Goal: Task Accomplishment & Management: Use online tool/utility

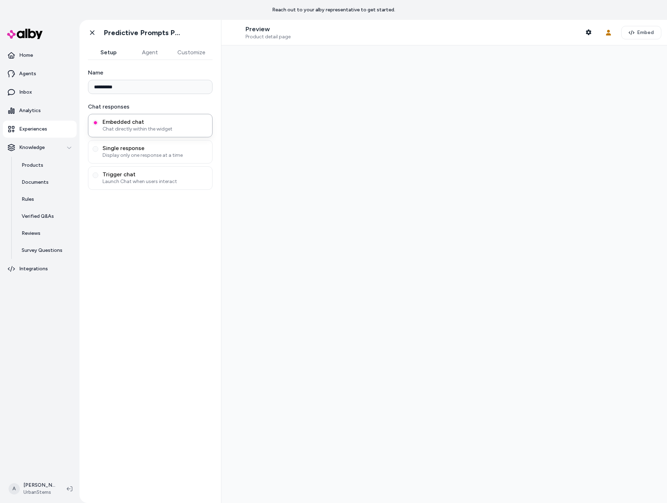
type input "**********"
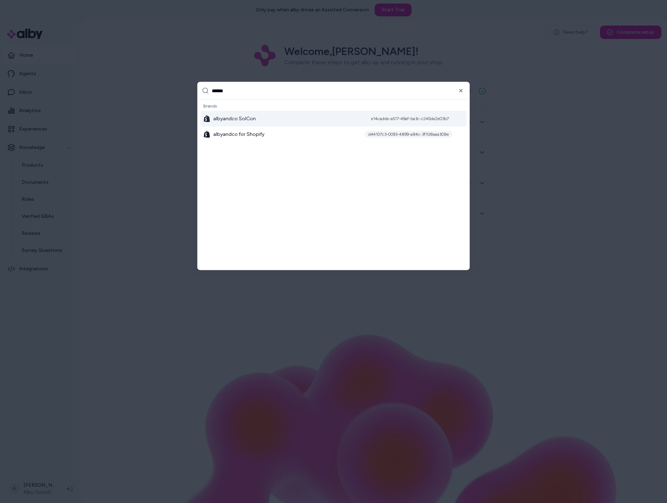
type input "*******"
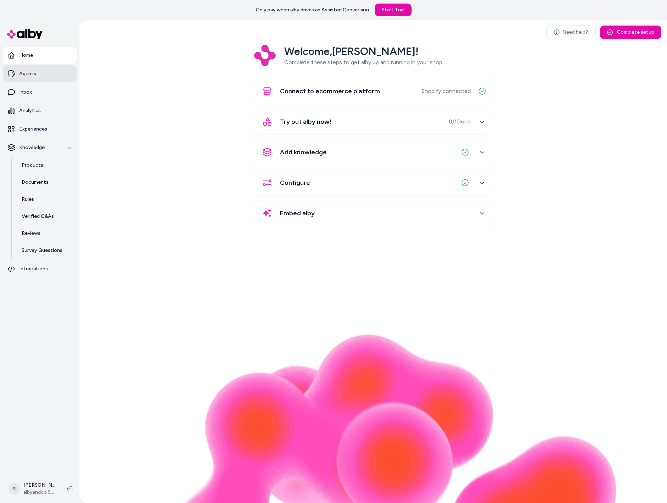
click at [42, 74] on link "Agents" at bounding box center [40, 73] width 74 height 17
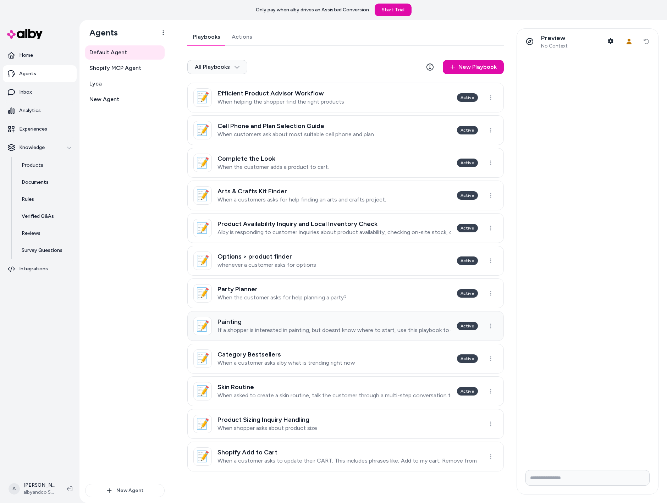
click at [321, 327] on p "If a shopper is interested in painting, but doesnt know where to start, use thi…" at bounding box center [334, 330] width 234 height 7
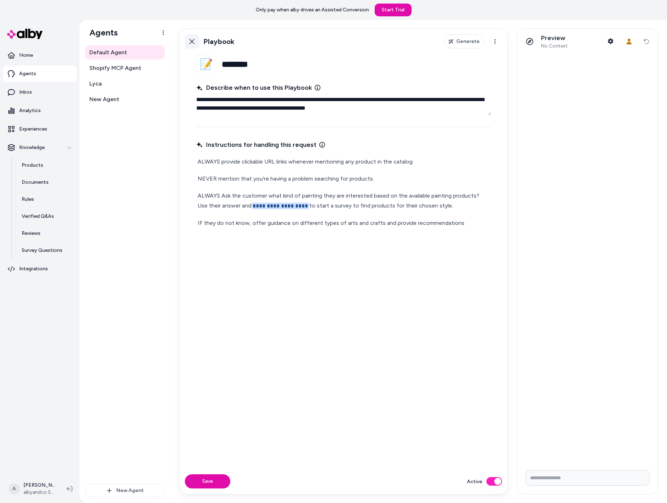
click at [193, 40] on icon at bounding box center [191, 41] width 5 height 5
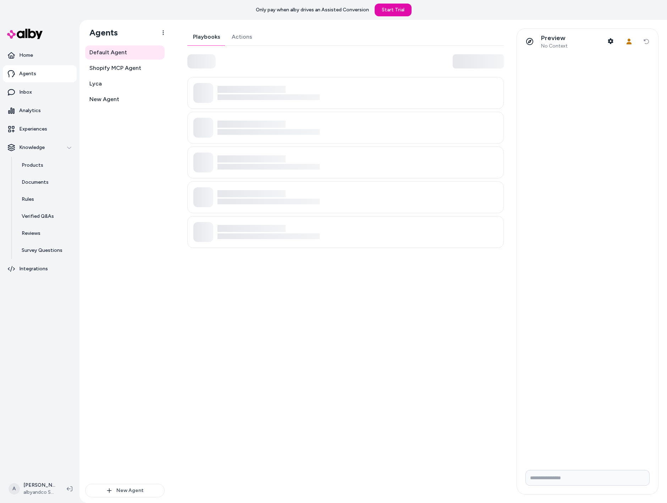
click at [193, 40] on html "Only pay when alby drives an Assisted Conversion Start Trial Home Agents Inbox …" at bounding box center [333, 251] width 667 height 503
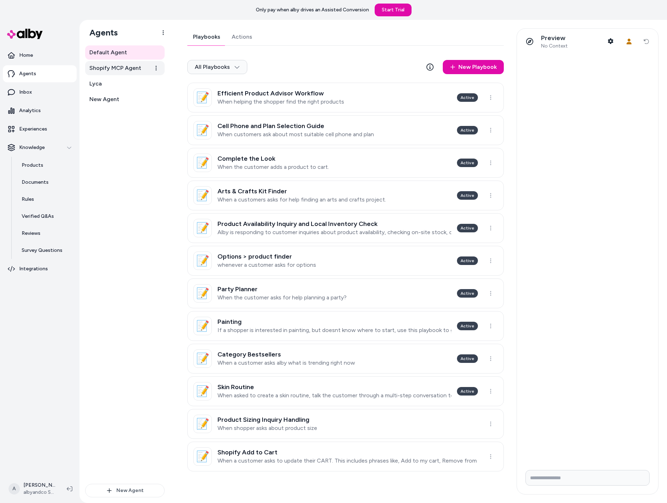
click at [117, 72] on link "Shopify MCP Agent" at bounding box center [124, 68] width 79 height 14
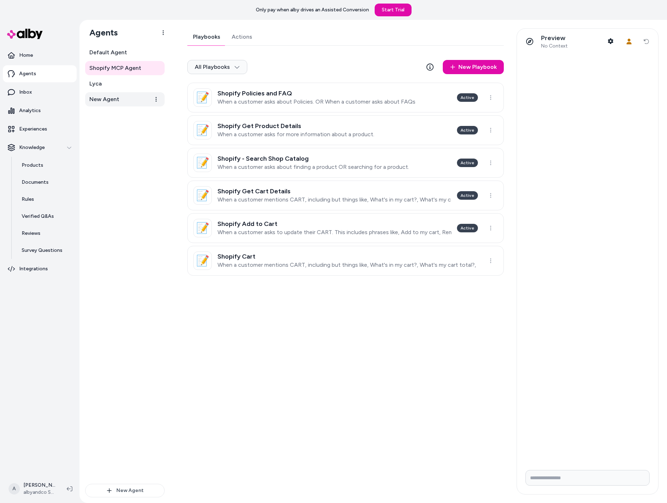
click at [122, 100] on link "New Agent" at bounding box center [124, 99] width 79 height 14
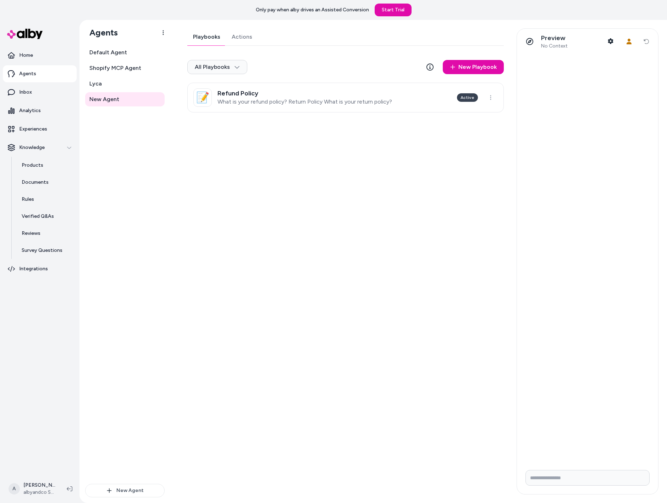
click at [119, 60] on div "Default Agent Shopify MCP Agent Lyca New Agent" at bounding box center [124, 75] width 79 height 61
click at [119, 57] on link "Default Agent" at bounding box center [124, 52] width 79 height 14
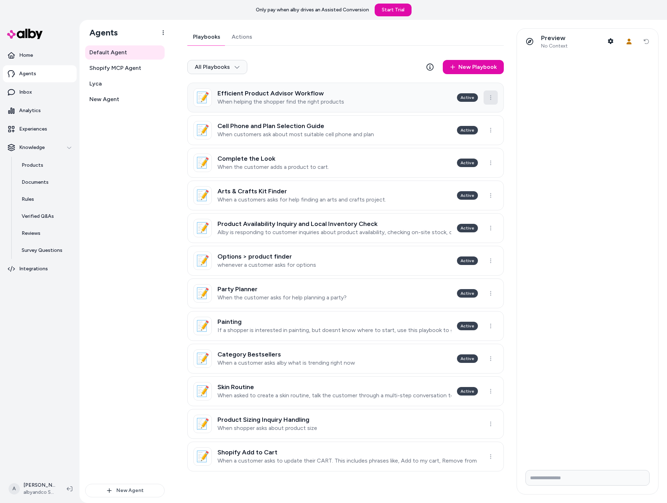
click at [490, 102] on html "Only pay when alby drives an Assisted Conversion Start Trial Home Agents Inbox …" at bounding box center [333, 251] width 667 height 503
click at [342, 84] on html "Only pay when alby drives an Assisted Conversion Start Trial Home Agents Inbox …" at bounding box center [333, 251] width 667 height 503
click at [225, 67] on html "Only pay when alby drives an Assisted Conversion Start Trial Home Agents Inbox …" at bounding box center [333, 251] width 667 height 503
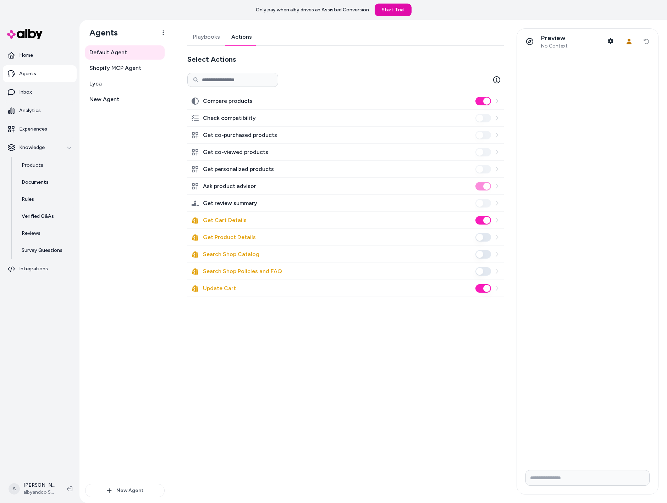
click at [236, 36] on link "Actions" at bounding box center [242, 36] width 32 height 17
click at [483, 237] on button "Get Product Details" at bounding box center [483, 237] width 16 height 9
click at [480, 256] on button "Search Shop Catalog" at bounding box center [483, 254] width 16 height 9
click at [479, 272] on button "Search Shop Policies and FAQ" at bounding box center [483, 271] width 16 height 9
click at [34, 126] on p "Experiences" at bounding box center [33, 129] width 28 height 7
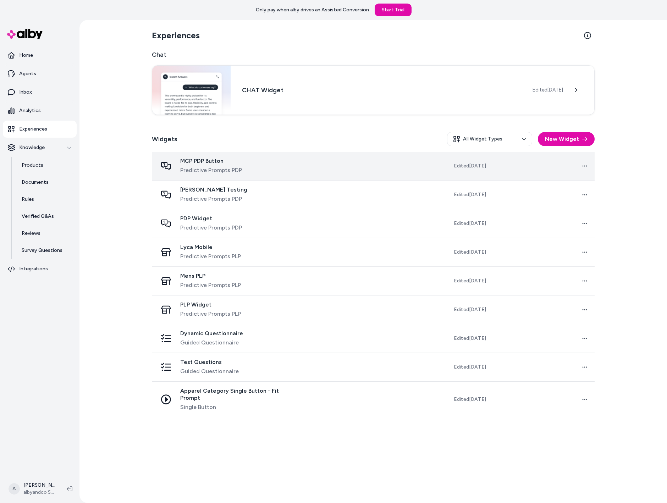
click at [210, 163] on span "MCP PDP Button" at bounding box center [211, 161] width 62 height 7
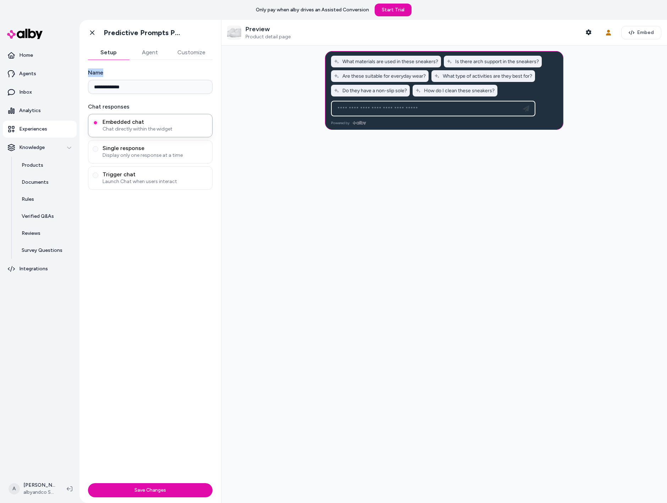
click at [143, 78] on div "**********" at bounding box center [150, 81] width 125 height 26
click at [145, 83] on input "**********" at bounding box center [150, 87] width 125 height 14
type input "*"
type input "**********"
click at [149, 53] on button "Agent" at bounding box center [149, 52] width 41 height 14
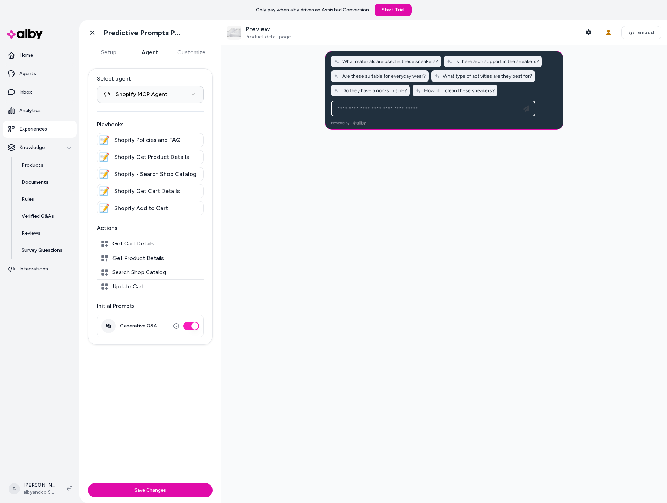
click at [301, 201] on div at bounding box center [444, 274] width 446 height 458
click at [196, 487] on button "Save Changes" at bounding box center [150, 490] width 125 height 14
click at [90, 40] on div "Go back Predictive Prompts PDP" at bounding box center [150, 33] width 142 height 26
click at [95, 31] on icon at bounding box center [92, 32] width 7 height 7
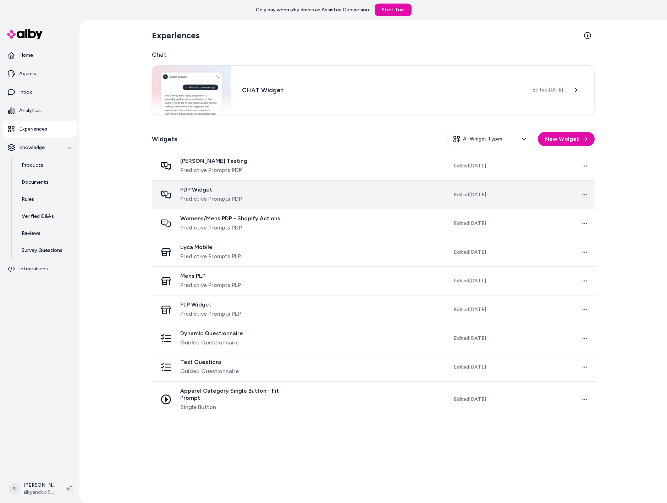
click at [230, 194] on div "PDP Widget Predictive Prompts PDP" at bounding box center [211, 194] width 62 height 17
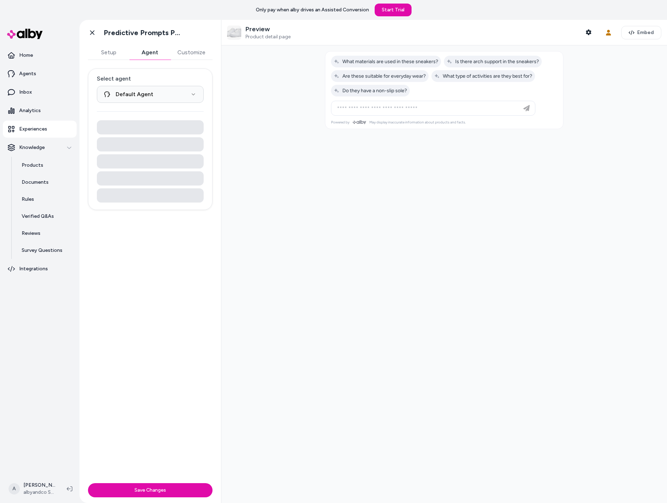
click at [146, 56] on button "Agent" at bounding box center [149, 52] width 41 height 14
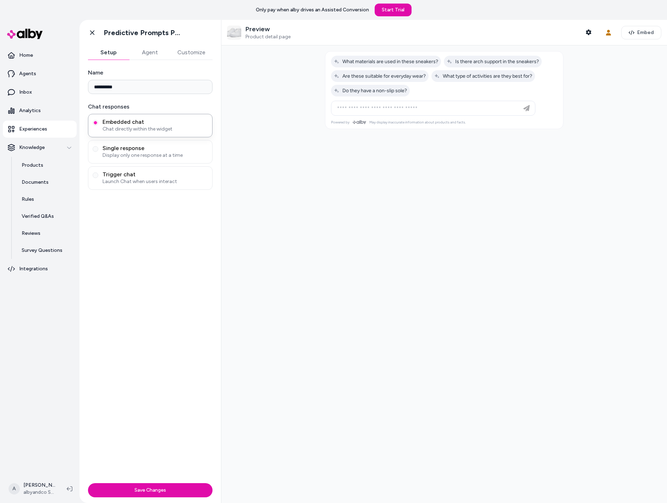
click at [107, 56] on button "Setup" at bounding box center [108, 52] width 41 height 14
click at [145, 55] on button "Agent" at bounding box center [149, 52] width 41 height 14
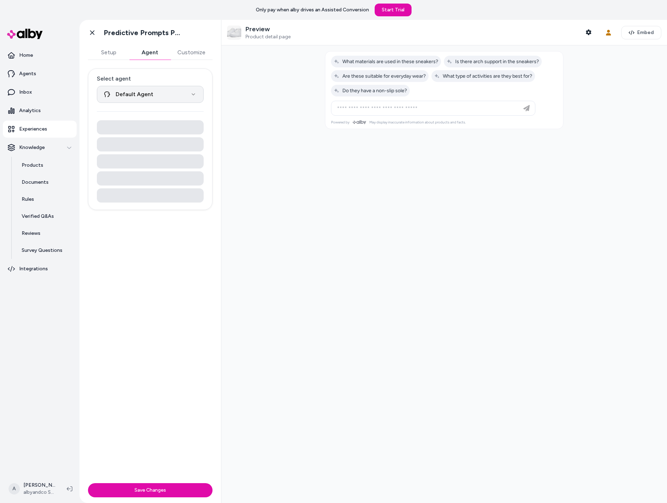
click at [160, 97] on html "**********" at bounding box center [333, 251] width 667 height 503
click at [160, 95] on html "**********" at bounding box center [333, 251] width 667 height 503
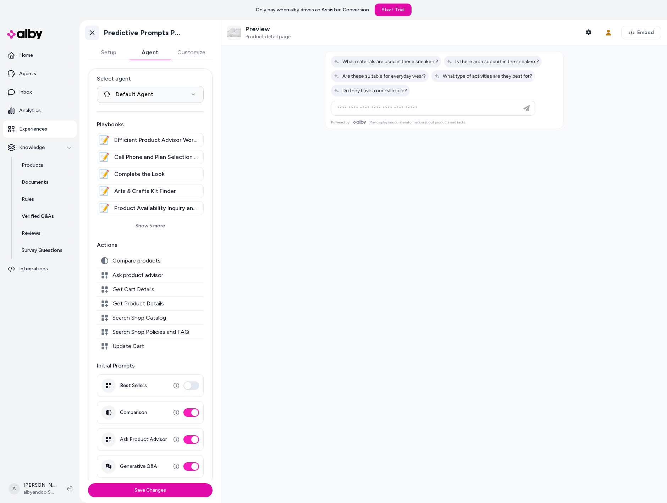
click at [92, 37] on link "Go back" at bounding box center [92, 33] width 14 height 14
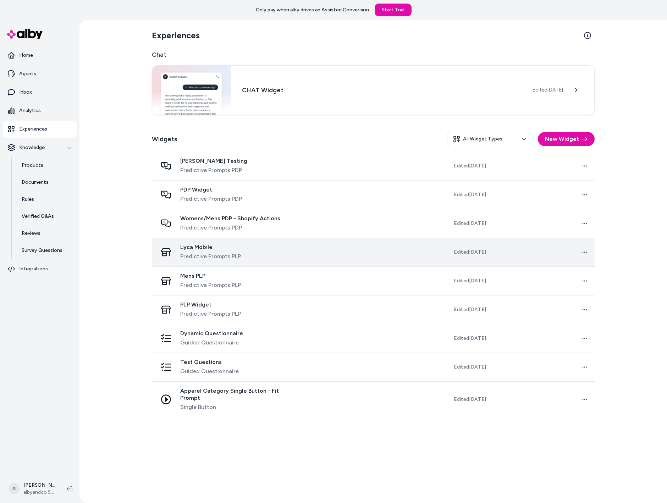
click at [221, 254] on span "Predictive Prompts PLP" at bounding box center [210, 256] width 61 height 9
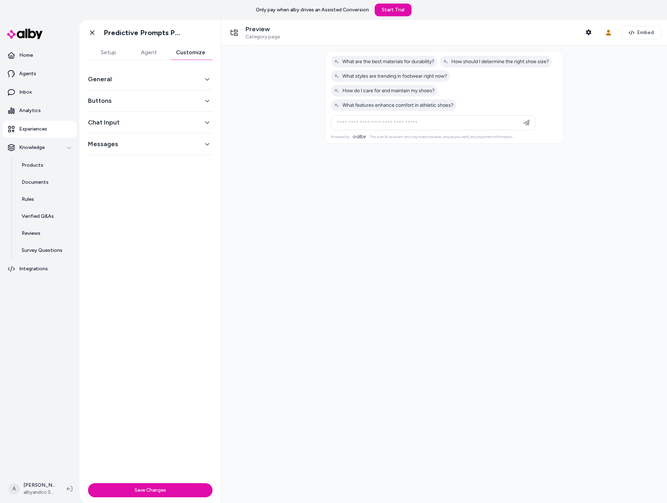
click at [191, 50] on button "Customize" at bounding box center [191, 52] width 44 height 14
click at [155, 58] on button "Agent" at bounding box center [148, 52] width 40 height 14
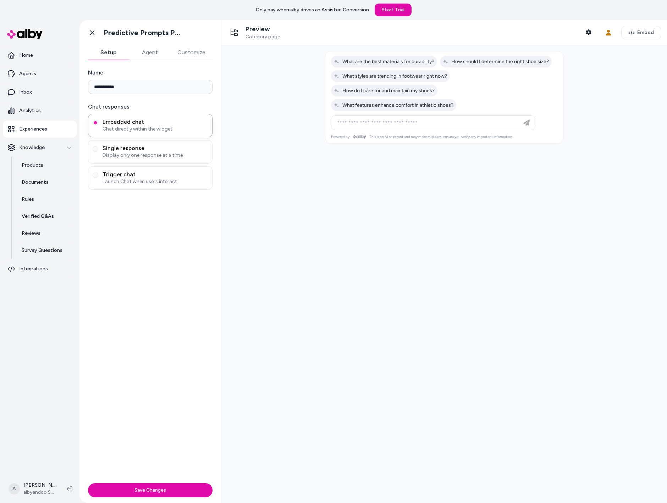
click at [112, 49] on button "Setup" at bounding box center [108, 52] width 41 height 14
click at [183, 46] on button "Customize" at bounding box center [191, 52] width 42 height 14
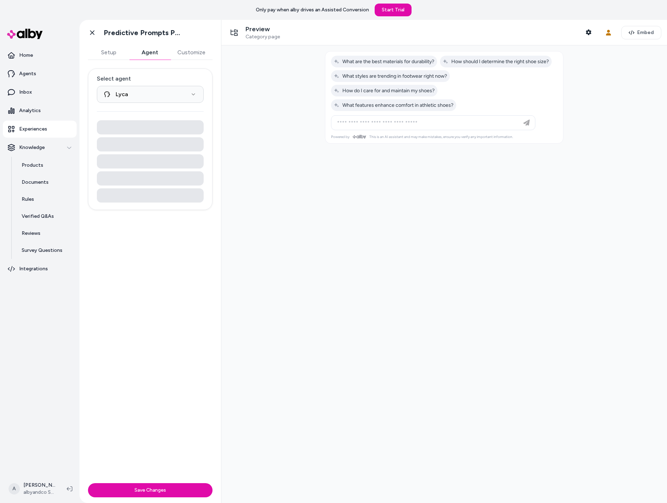
click at [154, 54] on button "Agent" at bounding box center [149, 52] width 41 height 14
click at [591, 36] on button "Shopper Context" at bounding box center [588, 32] width 14 height 14
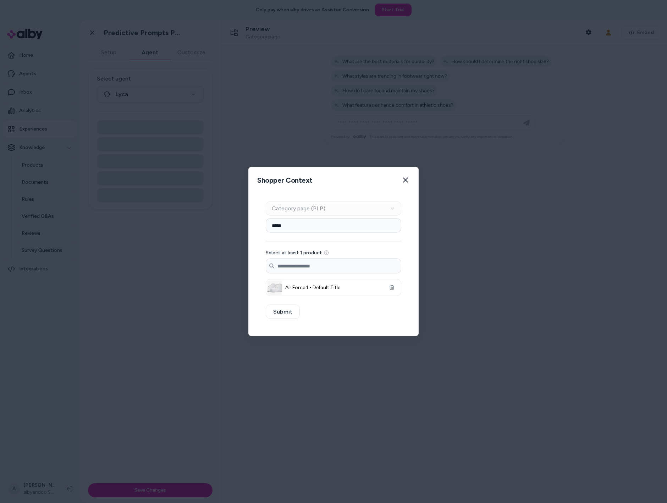
click at [590, 38] on div at bounding box center [333, 251] width 667 height 503
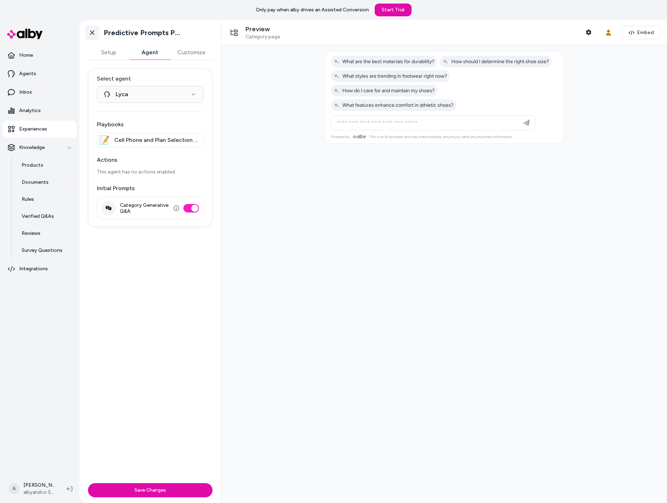
click at [93, 31] on icon at bounding box center [92, 32] width 7 height 7
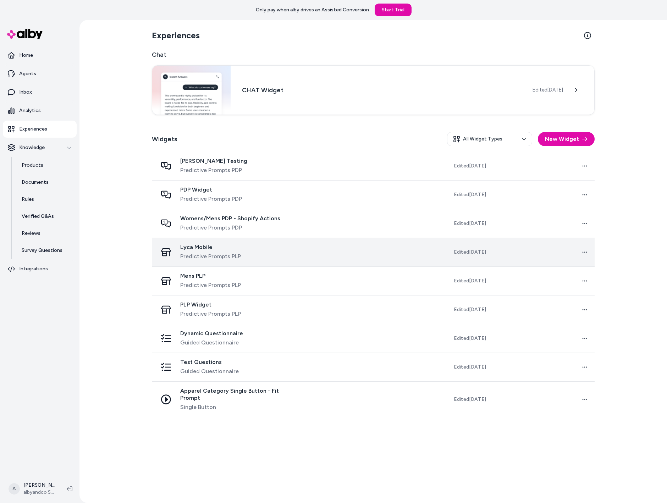
click at [592, 260] on td "Open menu" at bounding box center [543, 252] width 103 height 29
click at [580, 255] on html "Only pay when alby drives an Assisted Conversion Start Trial Home Agents Inbox …" at bounding box center [333, 251] width 667 height 503
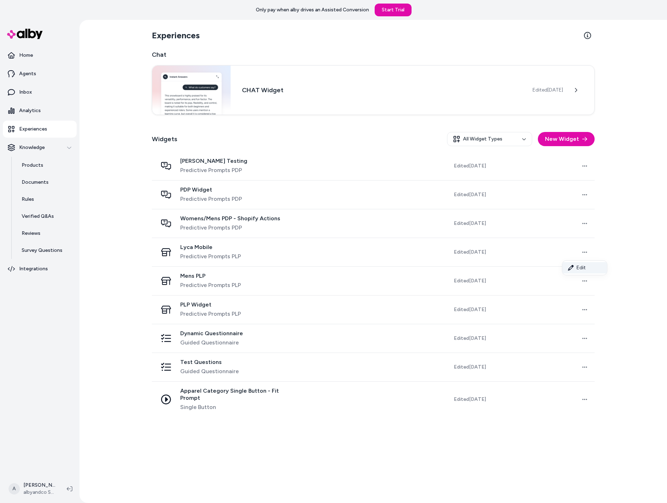
click at [582, 269] on link "Edit" at bounding box center [584, 267] width 45 height 11
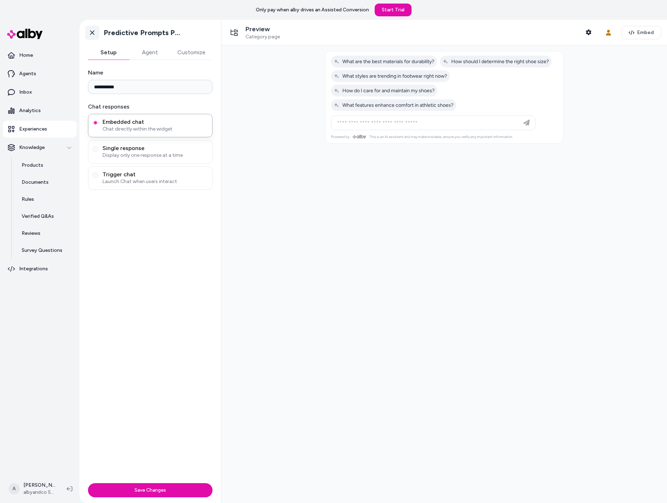
click at [94, 33] on icon at bounding box center [92, 32] width 7 height 7
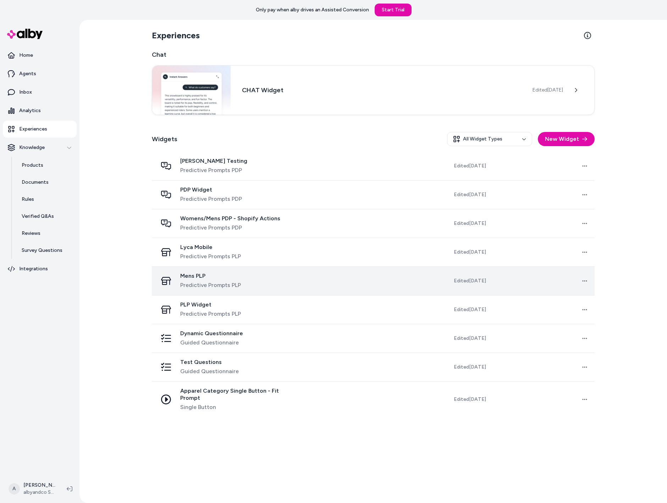
click at [252, 280] on div "Mens PLP Predictive Prompts PLP" at bounding box center [229, 280] width 142 height 17
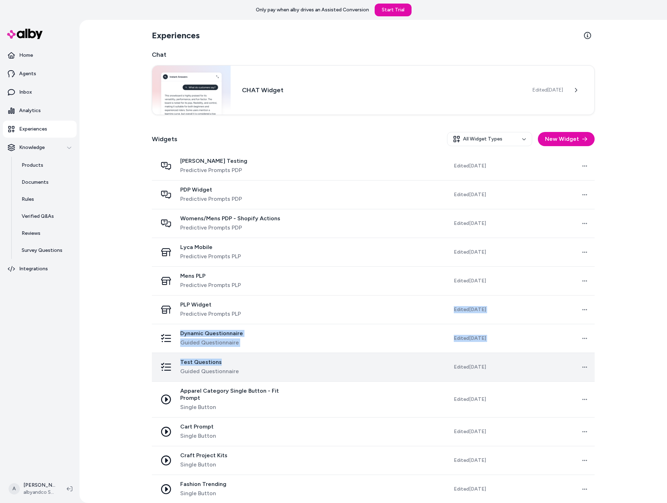
drag, startPoint x: 236, startPoint y: 321, endPoint x: 233, endPoint y: 361, distance: 40.6
click at [233, 361] on tbody "Noam Testing Predictive Prompts PDP Edited Aug 22, 2025 Open menu PDP Widget Pr…" at bounding box center [373, 428] width 443 height 553
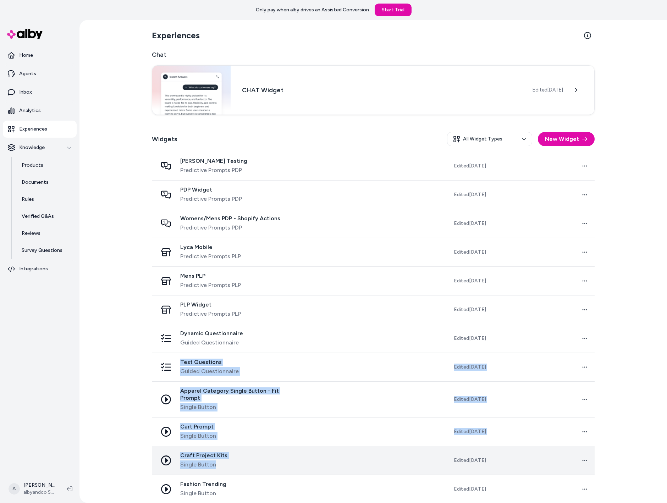
drag, startPoint x: 271, startPoint y: 352, endPoint x: 265, endPoint y: 453, distance: 101.3
click at [265, 453] on tbody "Noam Testing Predictive Prompts PDP Edited Aug 22, 2025 Open menu PDP Widget Pr…" at bounding box center [373, 428] width 443 height 553
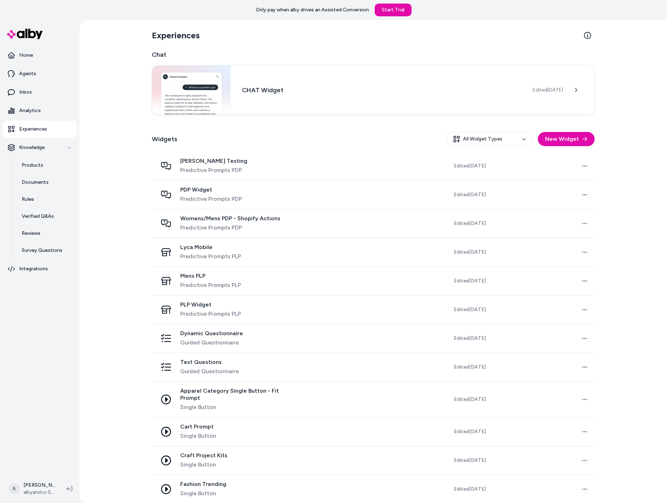
click at [100, 443] on div "Experiences Chat CHAT Widget Edited Jul 2, 2025 Widgets All Widget Types New Wi…" at bounding box center [372, 261] width 587 height 483
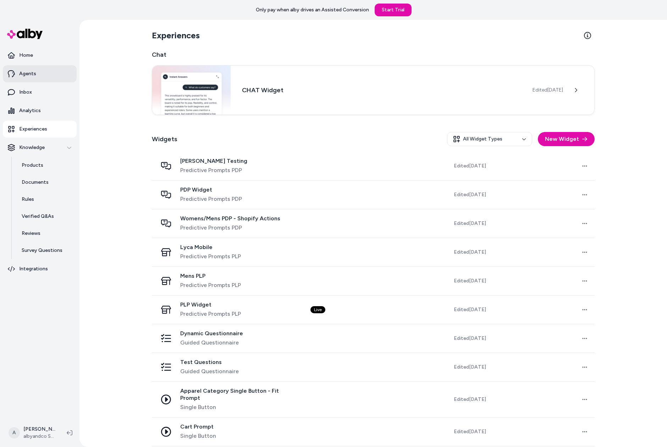
click at [26, 70] on p "Agents" at bounding box center [27, 73] width 17 height 7
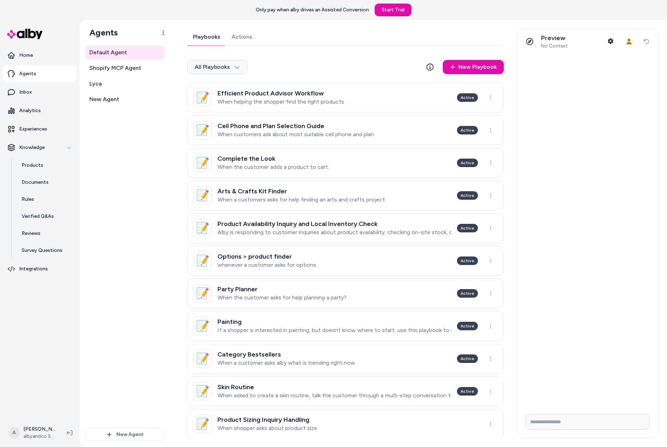
click at [245, 38] on link "Actions" at bounding box center [242, 36] width 32 height 17
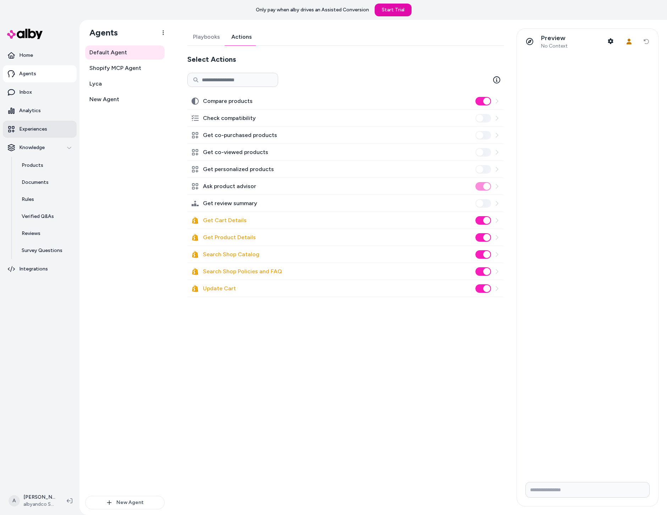
click at [27, 132] on p "Experiences" at bounding box center [33, 129] width 28 height 7
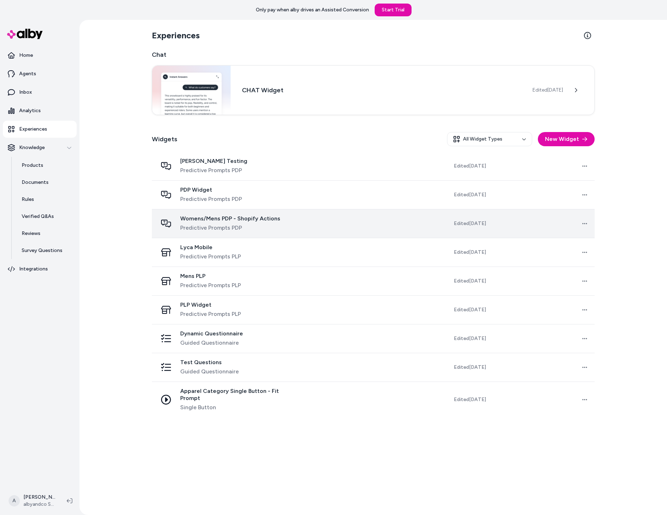
click at [228, 223] on div "Womens/Mens PDP - Shopify Actions Predictive Prompts PDP" at bounding box center [230, 223] width 100 height 17
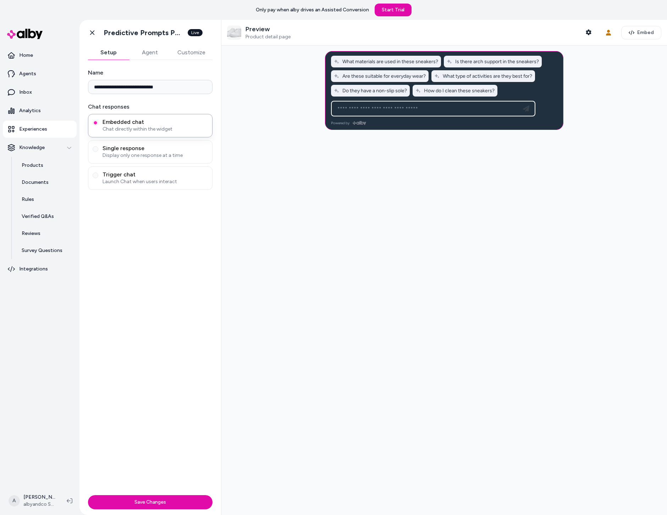
click at [149, 54] on button "Agent" at bounding box center [149, 52] width 41 height 14
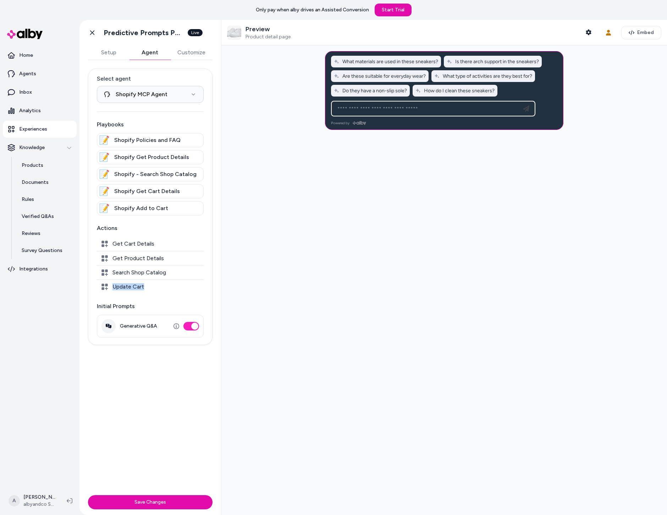
drag, startPoint x: 154, startPoint y: 286, endPoint x: 104, endPoint y: 286, distance: 50.0
click at [104, 286] on div "Update Cart" at bounding box center [150, 286] width 107 height 14
drag, startPoint x: 110, startPoint y: 338, endPoint x: 190, endPoint y: 376, distance: 89.3
click at [192, 376] on div "**********" at bounding box center [150, 276] width 142 height 432
click at [98, 302] on p "Initial Prompts" at bounding box center [150, 306] width 107 height 9
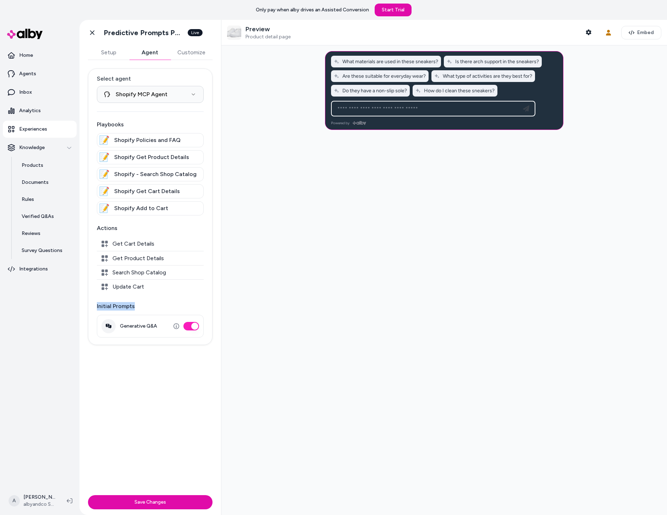
drag, startPoint x: 96, startPoint y: 305, endPoint x: 162, endPoint y: 305, distance: 65.6
click at [162, 305] on p "Initial Prompts" at bounding box center [150, 306] width 107 height 9
click at [93, 33] on icon at bounding box center [92, 32] width 7 height 7
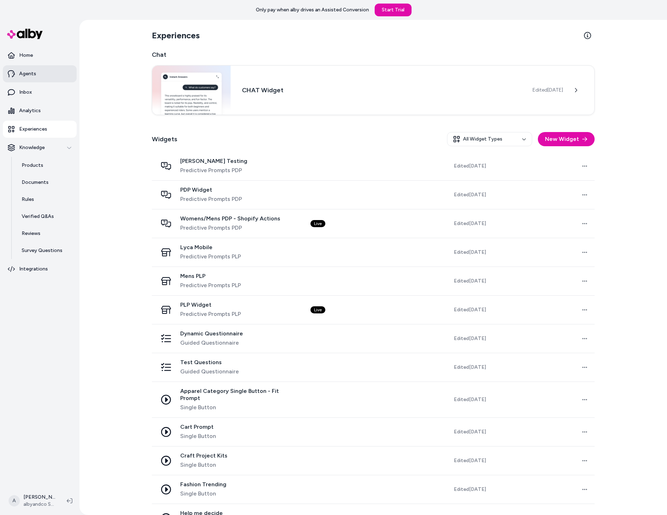
click at [44, 67] on link "Agents" at bounding box center [40, 73] width 74 height 17
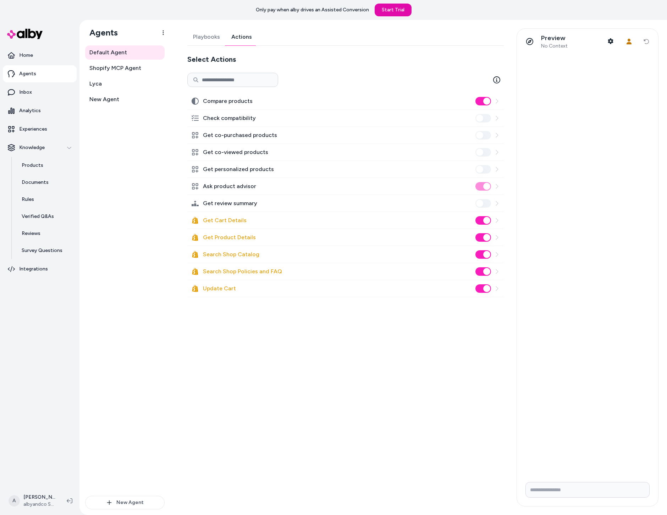
click at [237, 38] on link "Actions" at bounding box center [242, 36] width 32 height 17
drag, startPoint x: 203, startPoint y: 272, endPoint x: 314, endPoint y: 278, distance: 111.2
click at [314, 278] on div "Search Shop Policies and FAQ" at bounding box center [345, 271] width 316 height 17
click at [219, 46] on div "Playbooks Actions Select Actions Compare products Check compatibility Get co-pu…" at bounding box center [345, 162] width 316 height 269
click at [211, 39] on link "Playbooks" at bounding box center [206, 36] width 38 height 17
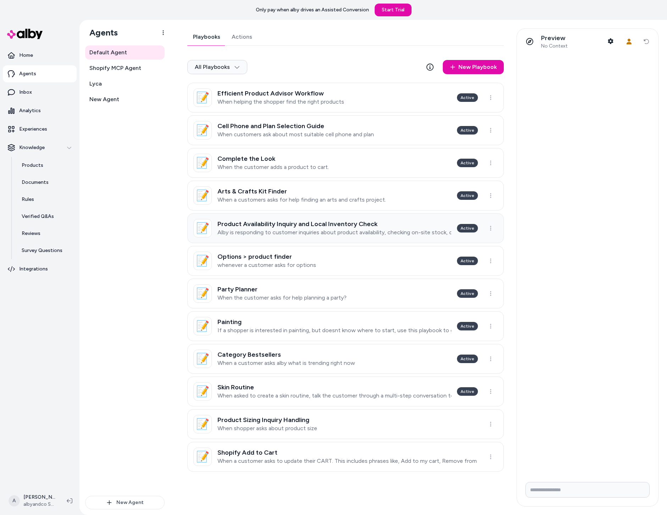
click at [317, 229] on p "Alby is responding to customer inquiries about product availability, checking o…" at bounding box center [334, 232] width 234 height 7
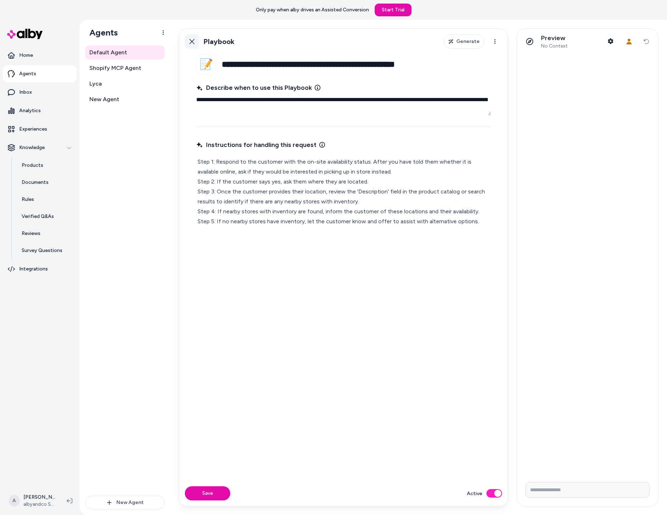
click at [193, 44] on icon at bounding box center [192, 42] width 6 height 6
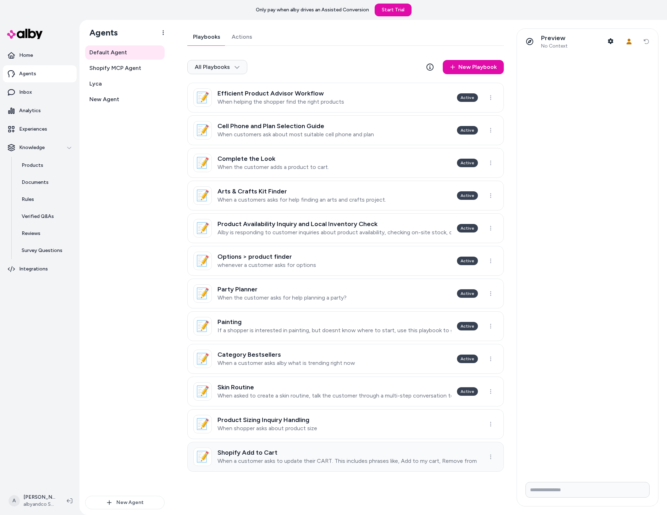
click at [298, 465] on link "📝 Shopify Add to Cart When a customer asks to update their CART. This includes …" at bounding box center [345, 457] width 316 height 30
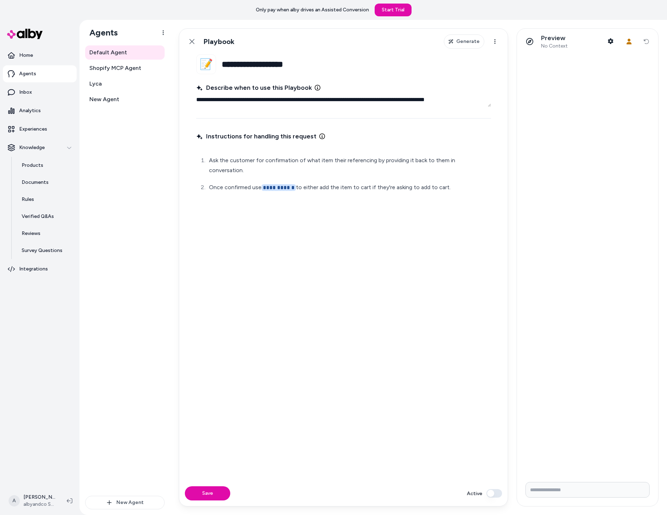
click at [194, 32] on div "Back Playbook Generate Actions" at bounding box center [343, 42] width 328 height 26
click at [193, 38] on link "Back" at bounding box center [192, 41] width 14 height 14
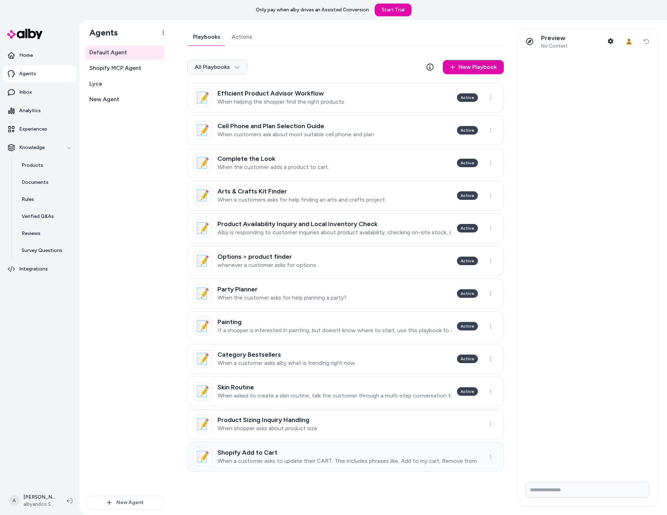
click at [280, 461] on p "When a customer asks to update their CART. This includes phrases like, Add to m…" at bounding box center [347, 460] width 260 height 7
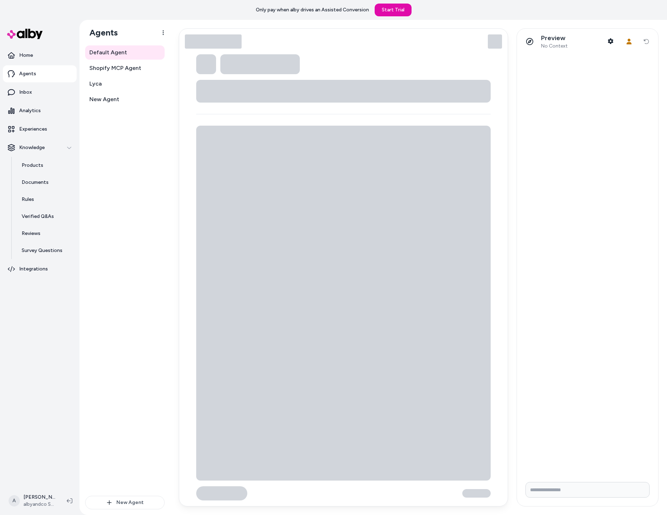
type textarea "*"
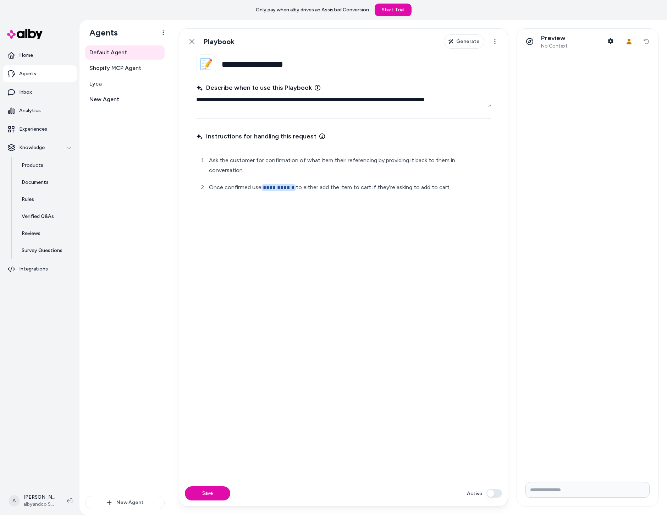
drag, startPoint x: 489, startPoint y: 183, endPoint x: 305, endPoint y: 165, distance: 185.3
click at [299, 161] on div "**********" at bounding box center [343, 174] width 295 height 54
click at [355, 227] on div "**********" at bounding box center [343, 301] width 295 height 342
click at [382, 209] on div "**********" at bounding box center [343, 301] width 295 height 342
click at [401, 200] on div "**********" at bounding box center [343, 301] width 295 height 342
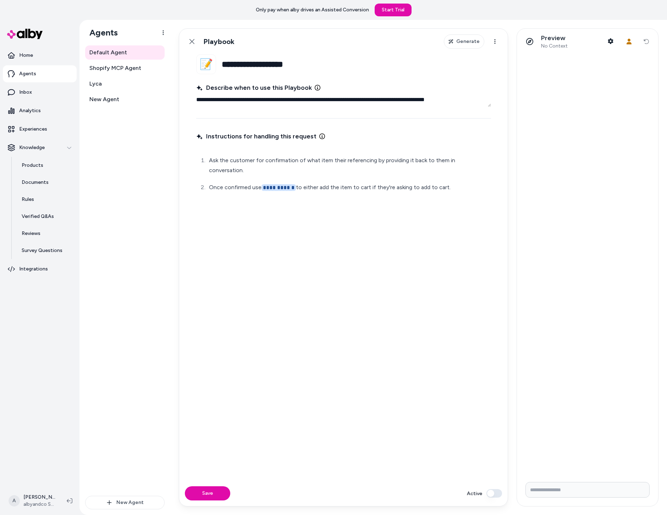
click at [427, 190] on div "**********" at bounding box center [343, 301] width 295 height 342
click at [444, 182] on p "**********" at bounding box center [349, 187] width 281 height 10
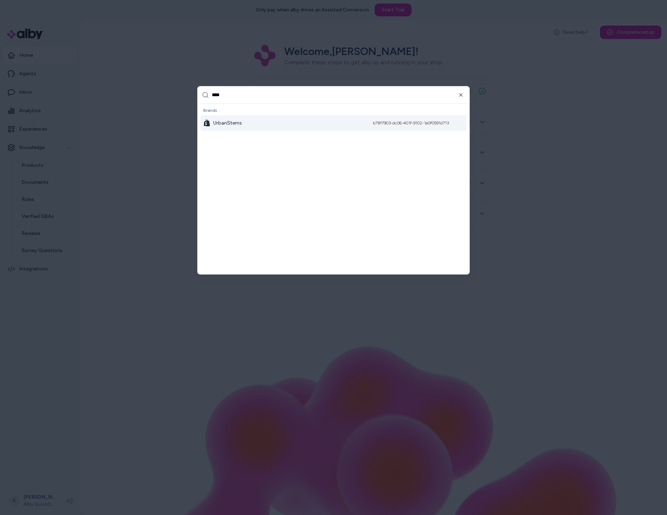
type input "*****"
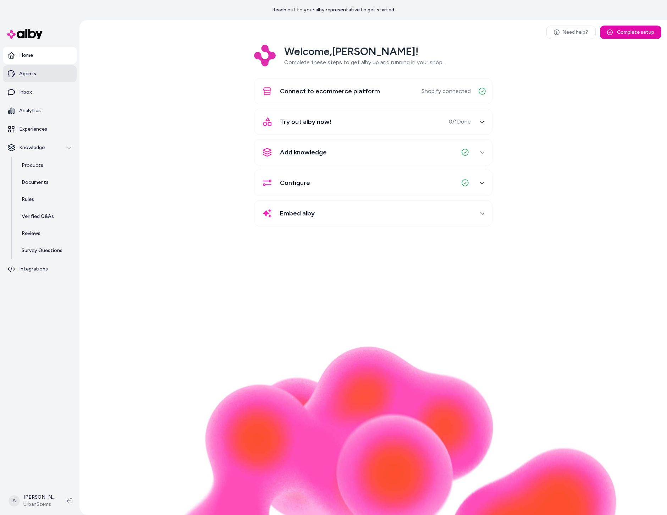
click at [36, 79] on link "Agents" at bounding box center [40, 73] width 74 height 17
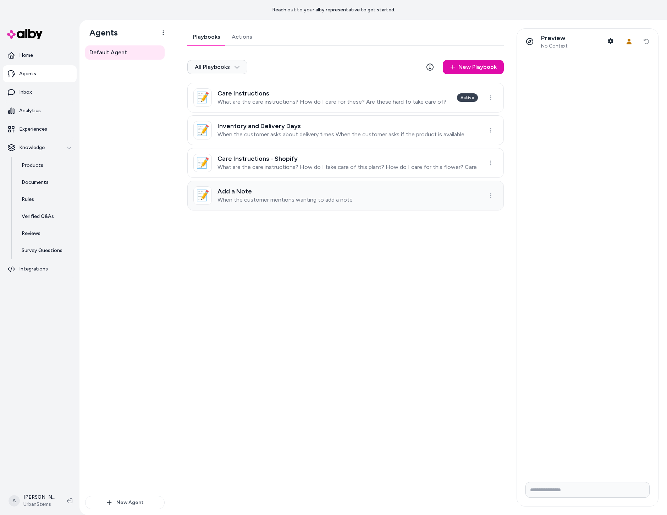
click at [382, 204] on link "📝 Add a Note When the customer mentions wanting to add a note" at bounding box center [345, 196] width 316 height 30
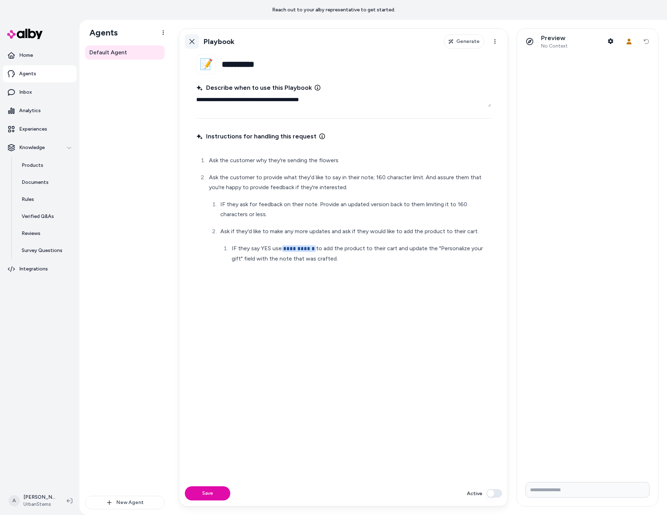
click at [192, 44] on icon at bounding box center [192, 42] width 6 height 6
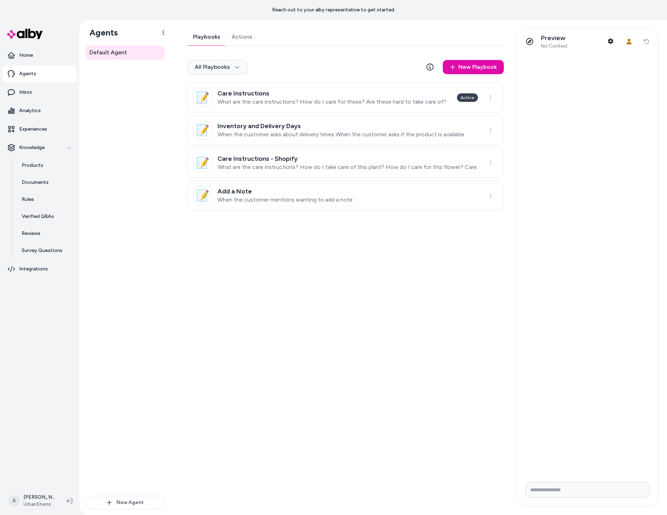
click at [227, 33] on link "Actions" at bounding box center [242, 36] width 32 height 17
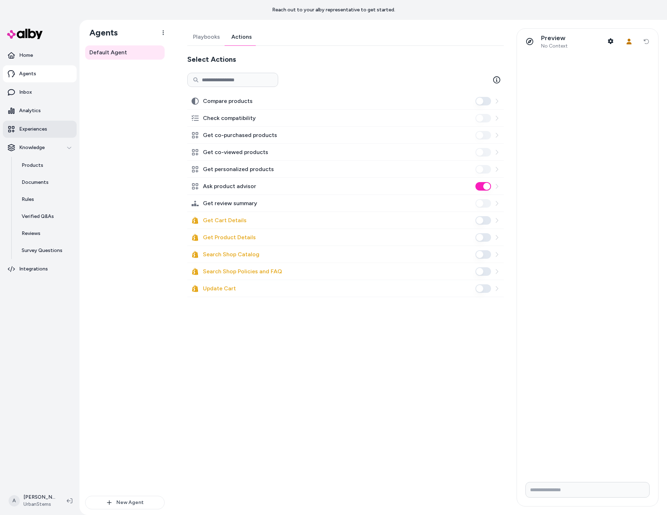
click at [48, 129] on link "Experiences" at bounding box center [40, 129] width 74 height 17
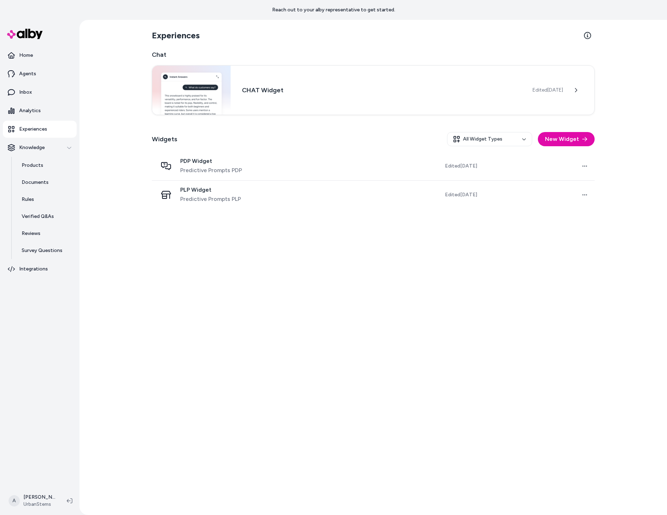
click at [161, 241] on div "Experiences Chat CHAT Widget Edited Aug 18, 2025 Widgets All Widget Types New W…" at bounding box center [373, 267] width 454 height 495
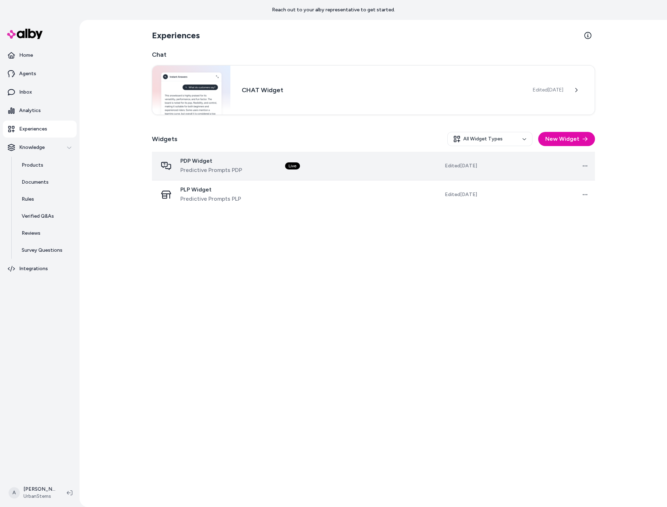
click at [202, 165] on div "PDP Widget Predictive Prompts PDP" at bounding box center [211, 166] width 62 height 17
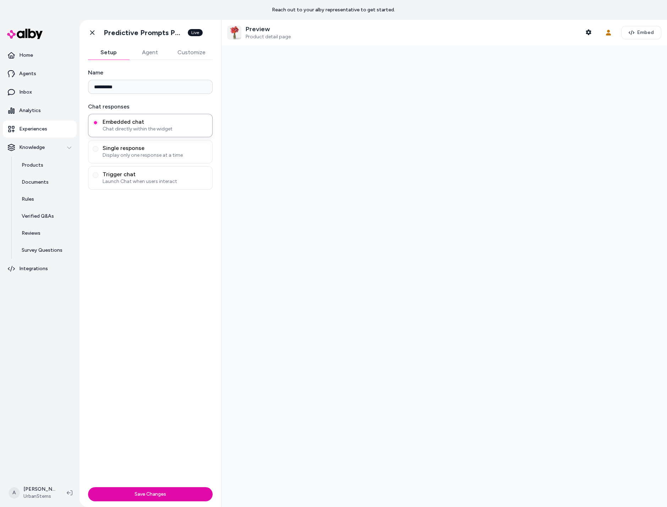
click at [194, 51] on button "Customize" at bounding box center [191, 52] width 42 height 14
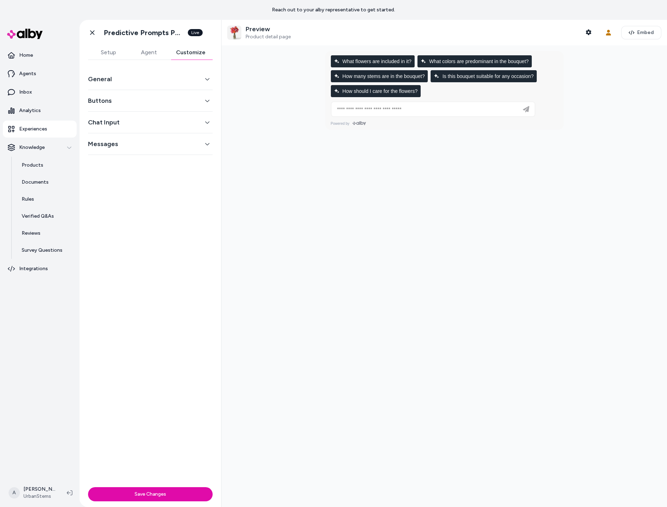
click at [180, 74] on button "General" at bounding box center [150, 79] width 125 height 10
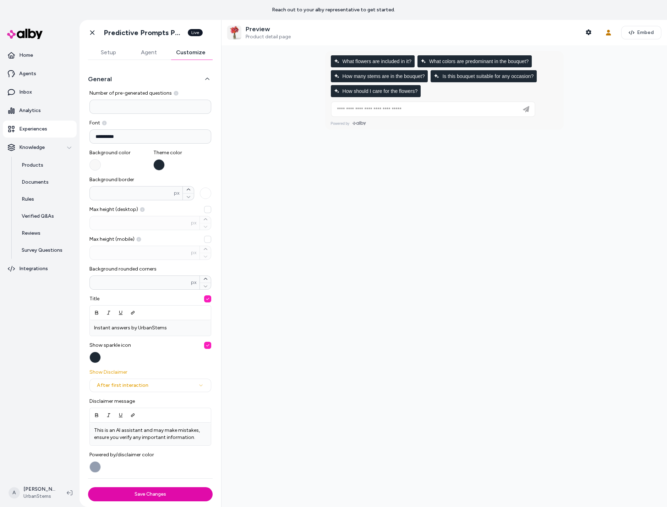
click at [362, 51] on div at bounding box center [444, 76] width 238 height 50
click at [401, 72] on button "How many stems are in the bouquet?" at bounding box center [379, 76] width 97 height 12
type input "**********"
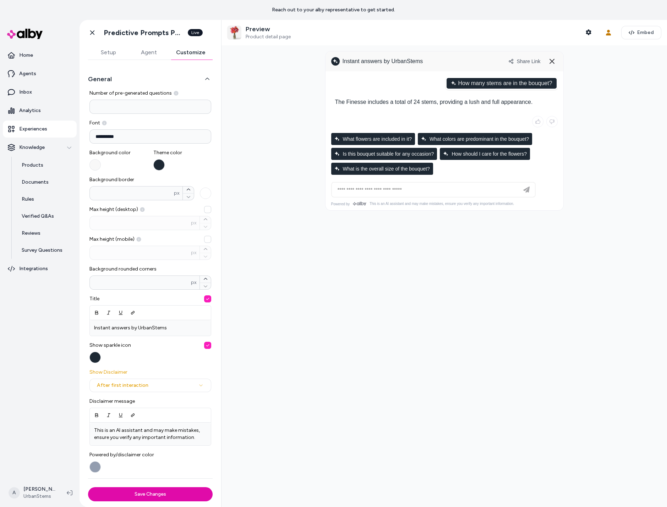
click at [294, 116] on div at bounding box center [443, 276] width 445 height 462
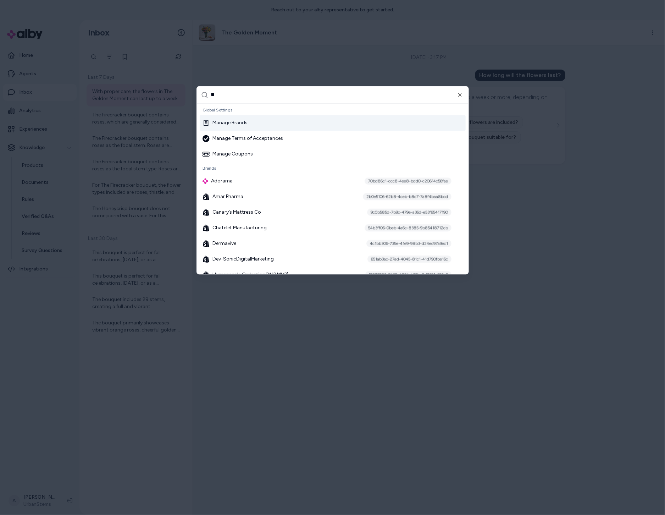
type input "***"
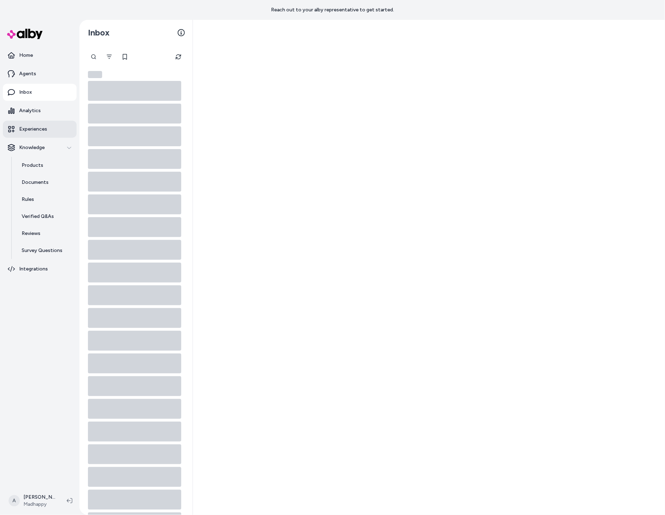
click at [43, 125] on link "Experiences" at bounding box center [40, 129] width 74 height 17
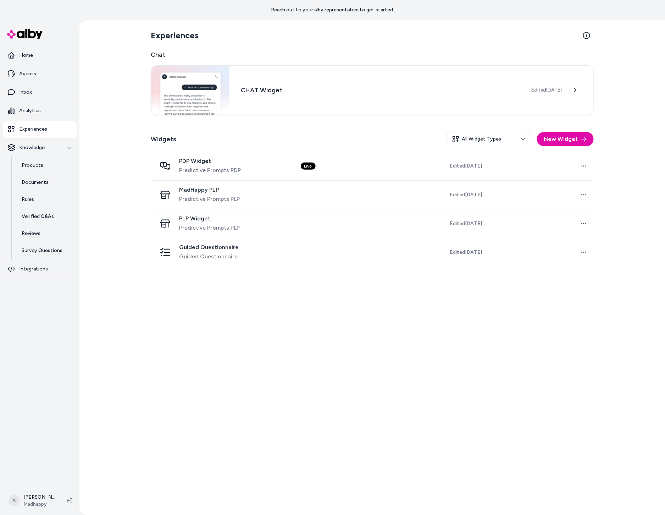
click at [219, 298] on div "Experiences Chat CHAT Widget Edited [DATE] Widgets All Widget Types New Widget …" at bounding box center [372, 267] width 454 height 495
click at [572, 138] on button "New Widget" at bounding box center [565, 139] width 57 height 14
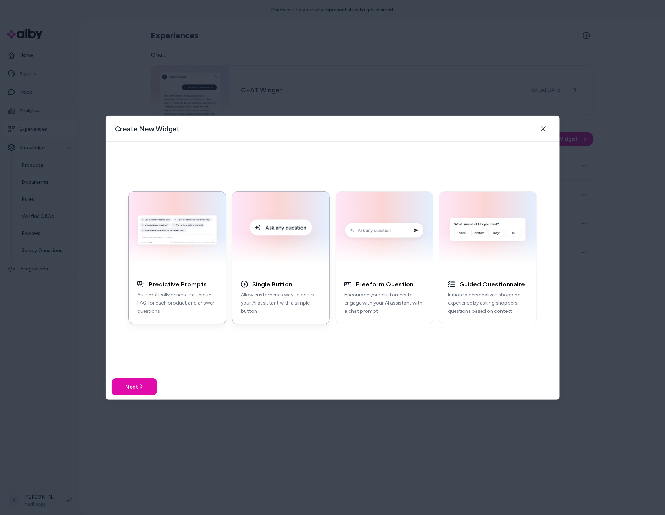
click at [314, 246] on img "button" at bounding box center [281, 231] width 89 height 72
click at [542, 127] on icon "button" at bounding box center [543, 128] width 5 height 5
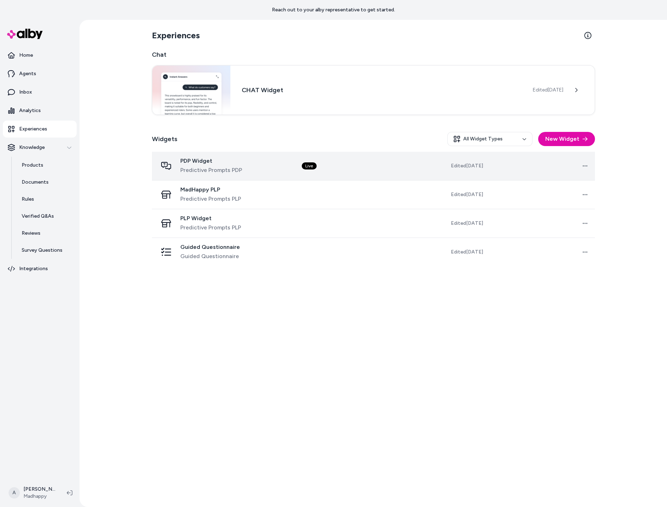
click at [201, 169] on span "Predictive Prompts PDP" at bounding box center [211, 170] width 62 height 9
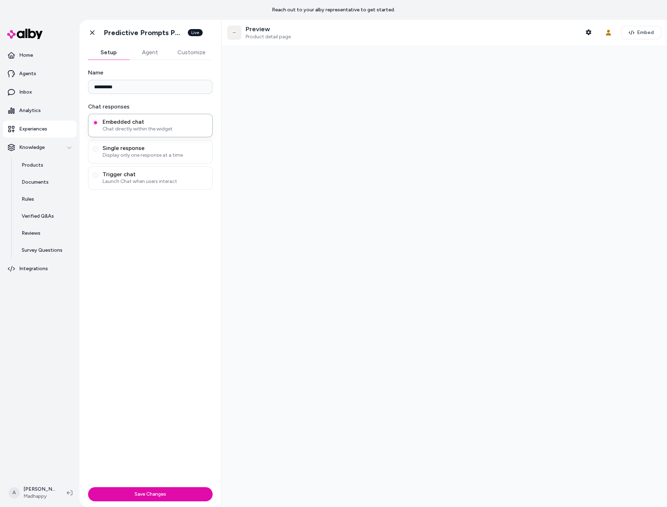
click at [337, 179] on div at bounding box center [443, 276] width 445 height 462
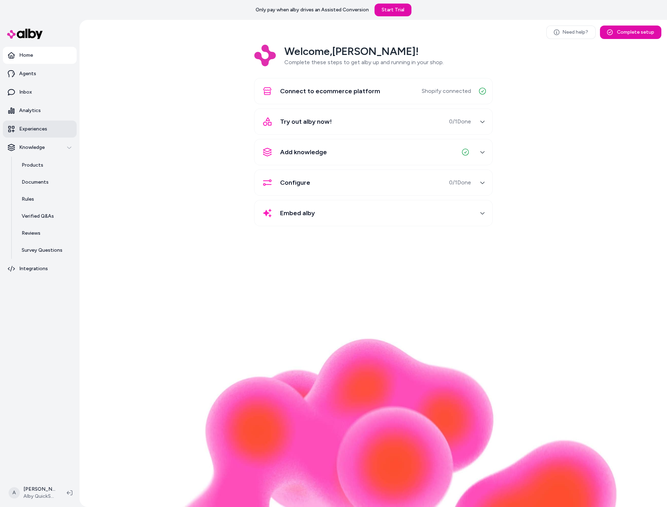
click at [41, 130] on p "Experiences" at bounding box center [33, 129] width 28 height 7
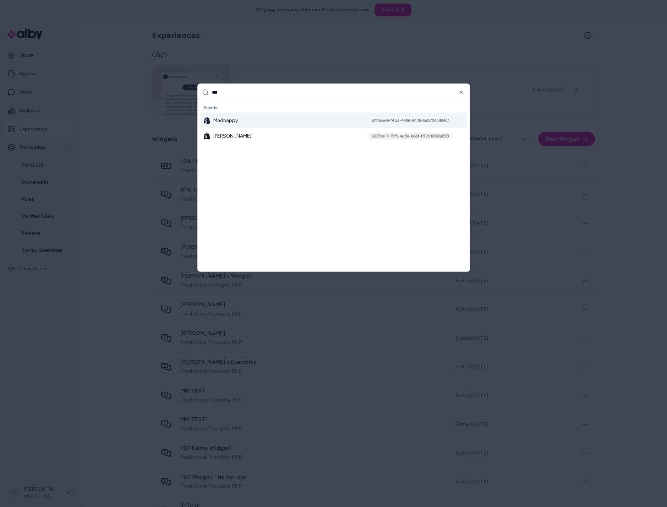
type input "****"
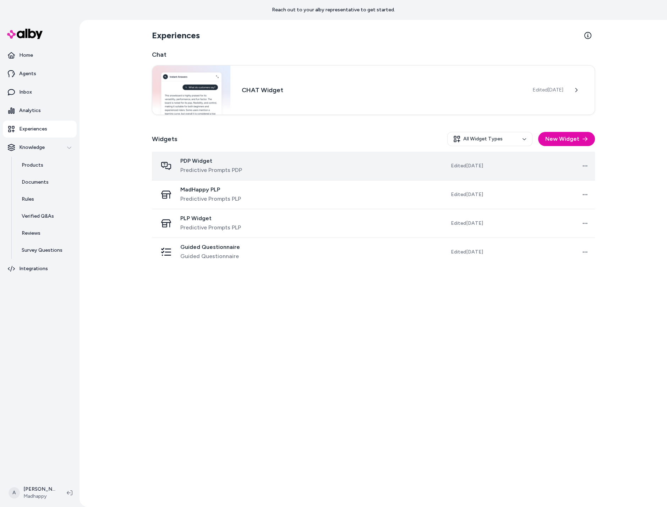
click at [217, 162] on span "PDP Widget" at bounding box center [211, 161] width 62 height 7
click at [213, 163] on span "PDP Widget" at bounding box center [211, 161] width 62 height 7
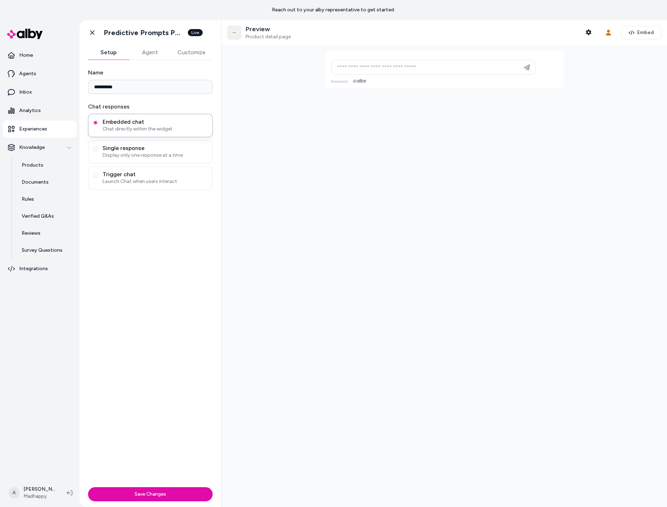
click at [187, 56] on button "Customize" at bounding box center [191, 52] width 42 height 14
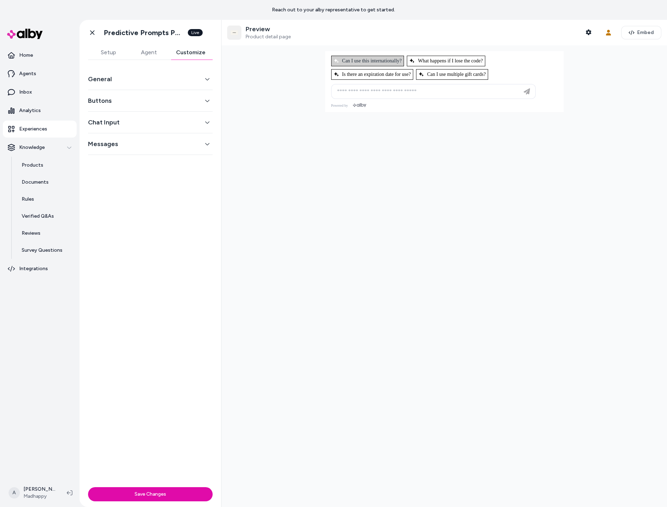
click at [388, 66] on div at bounding box center [444, 67] width 238 height 33
click at [383, 64] on button "Can I use this internationally?" at bounding box center [367, 61] width 73 height 11
type input "**********"
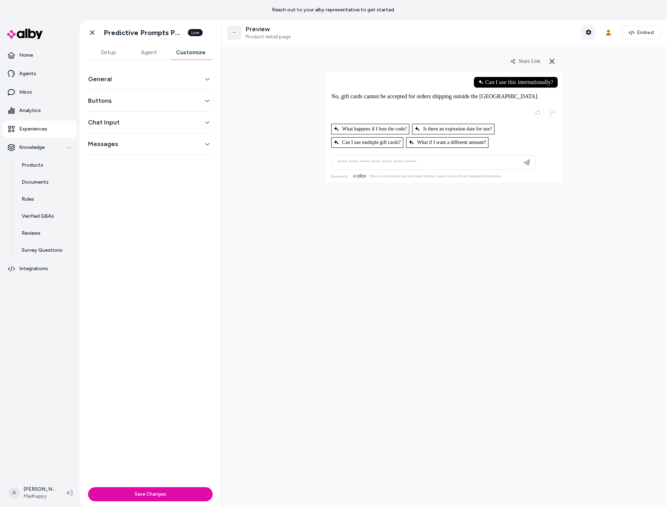
click at [591, 32] on icon "button" at bounding box center [587, 32] width 5 height 6
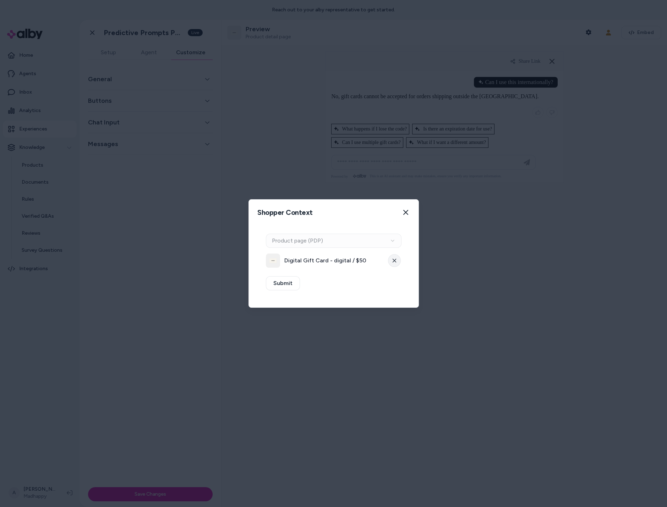
click at [390, 261] on button at bounding box center [394, 260] width 13 height 13
click at [336, 254] on button "Select a product" at bounding box center [334, 261] width 136 height 14
type input "******"
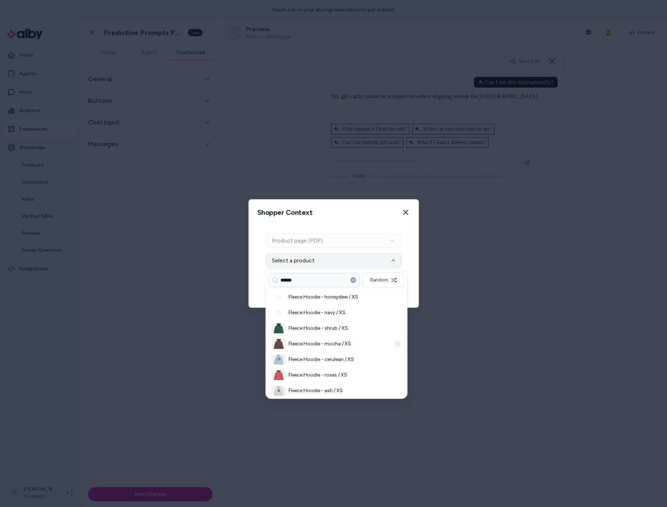
click at [319, 337] on div "Fleece Hoodie - mocha / XS" at bounding box center [337, 344] width 136 height 16
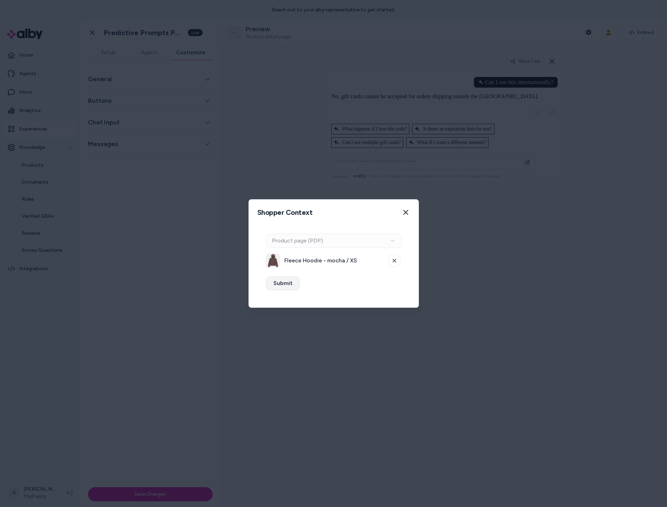
click at [285, 278] on button "Submit" at bounding box center [283, 283] width 34 height 14
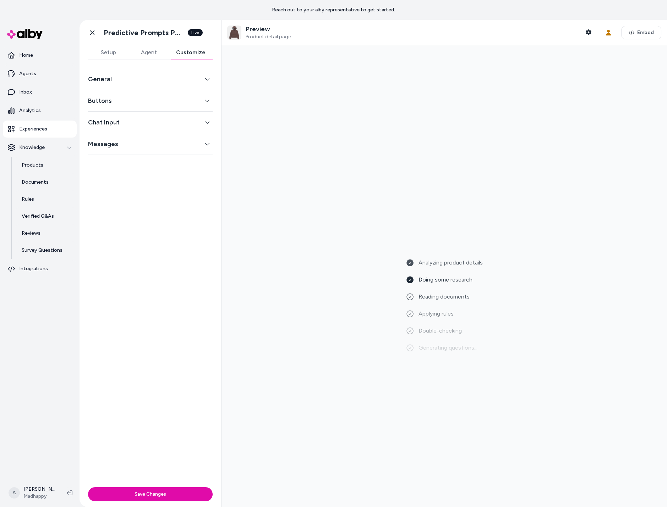
click at [188, 147] on button "Messages" at bounding box center [150, 144] width 125 height 10
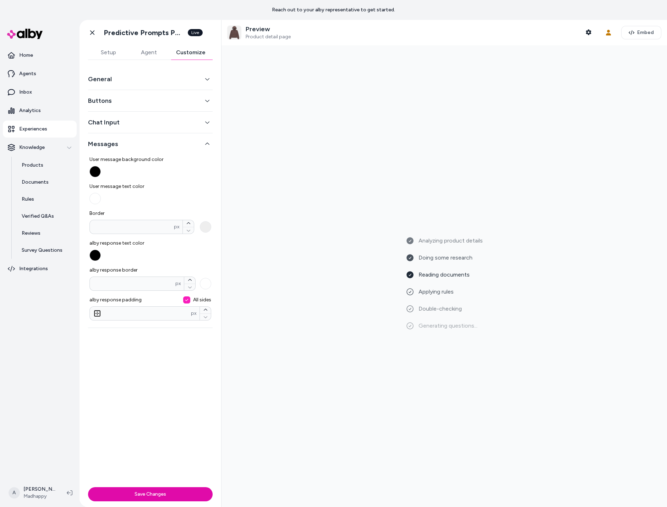
click at [172, 128] on div "Chat Input" at bounding box center [150, 123] width 125 height 22
click at [179, 121] on button "Chat Input" at bounding box center [150, 122] width 125 height 10
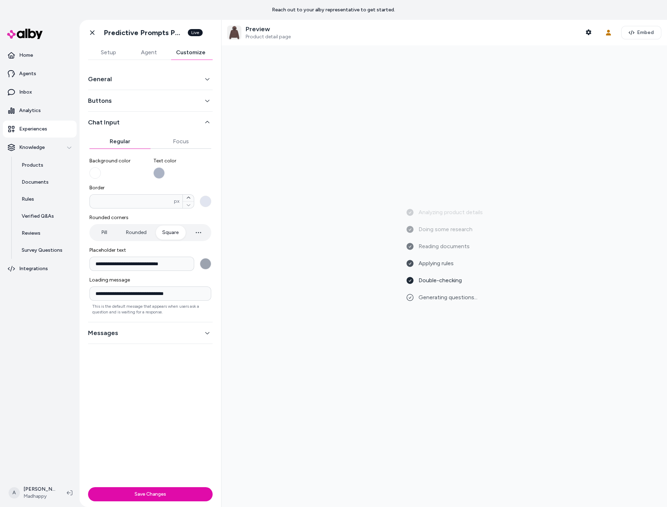
click at [131, 341] on div "Messages" at bounding box center [150, 333] width 125 height 22
click at [134, 331] on button "Messages" at bounding box center [150, 333] width 125 height 10
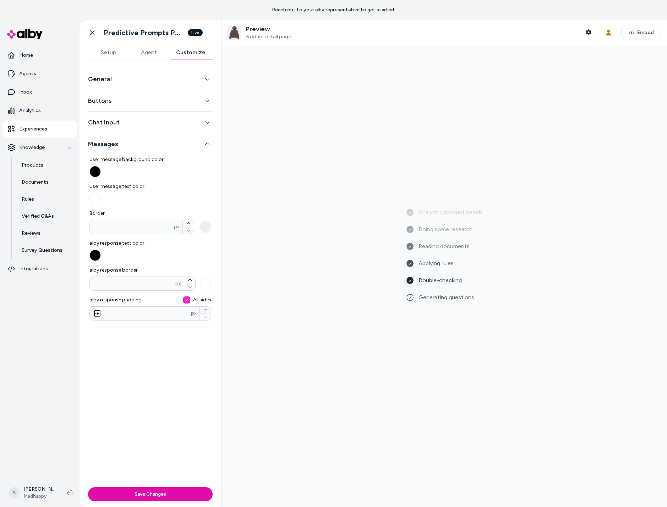
click at [138, 81] on button "General" at bounding box center [150, 79] width 125 height 10
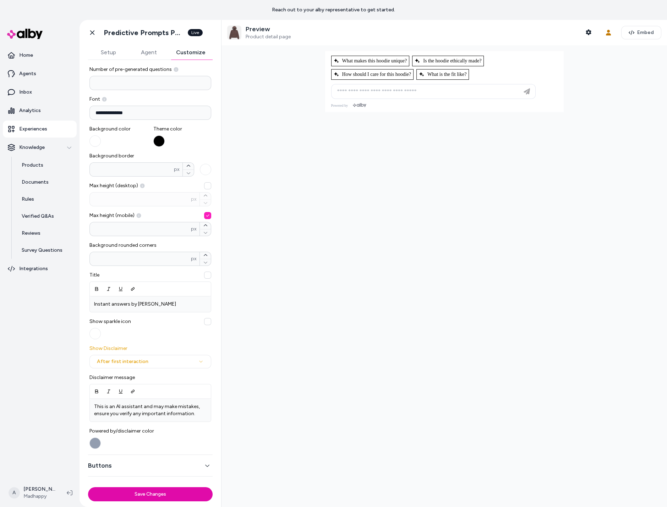
scroll to position [36, 0]
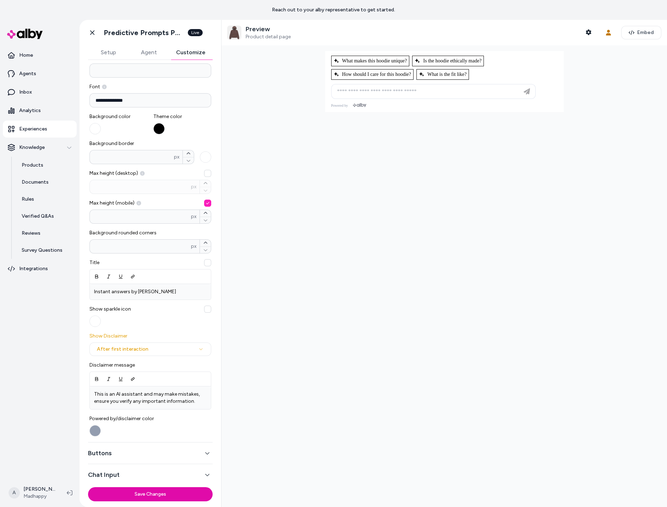
click at [208, 174] on button "Max height (desktop) px" at bounding box center [207, 173] width 7 height 7
click at [174, 185] on input "***" at bounding box center [140, 186] width 101 height 7
type input "***"
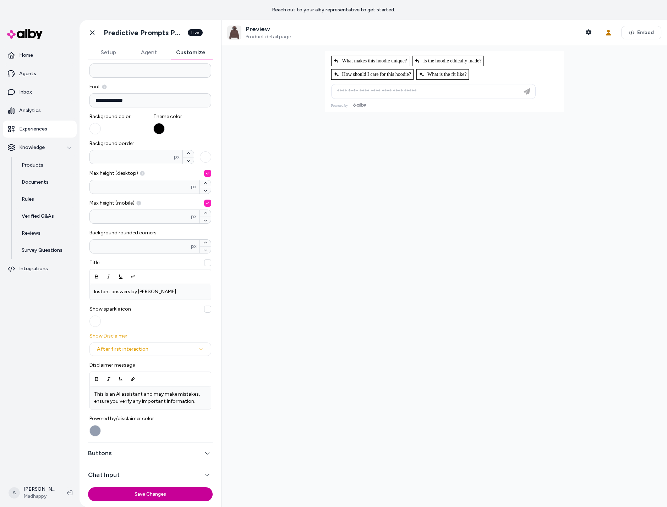
click at [129, 491] on button "Save Changes" at bounding box center [150, 494] width 125 height 14
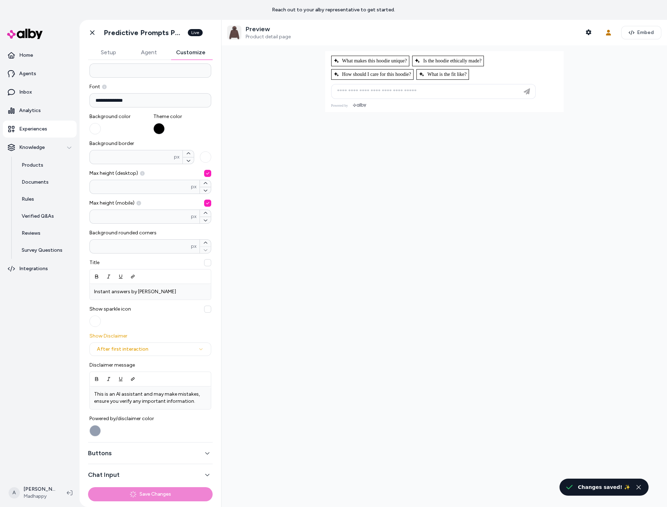
scroll to position [57, 0]
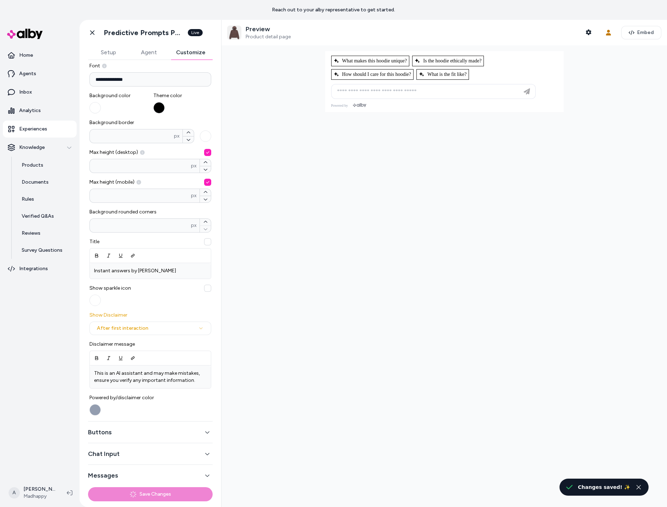
click at [176, 437] on div "Buttons" at bounding box center [150, 433] width 125 height 22
click at [182, 427] on button "Buttons" at bounding box center [150, 432] width 125 height 10
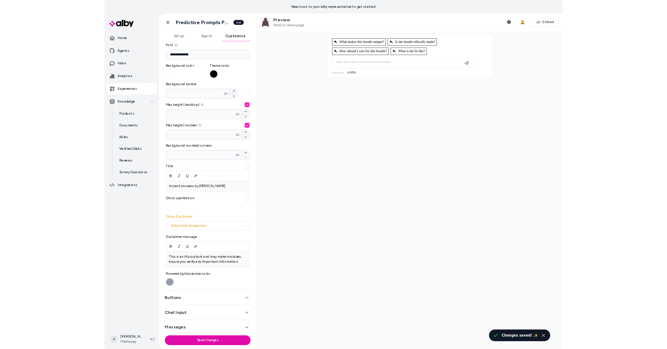
scroll to position [0, 0]
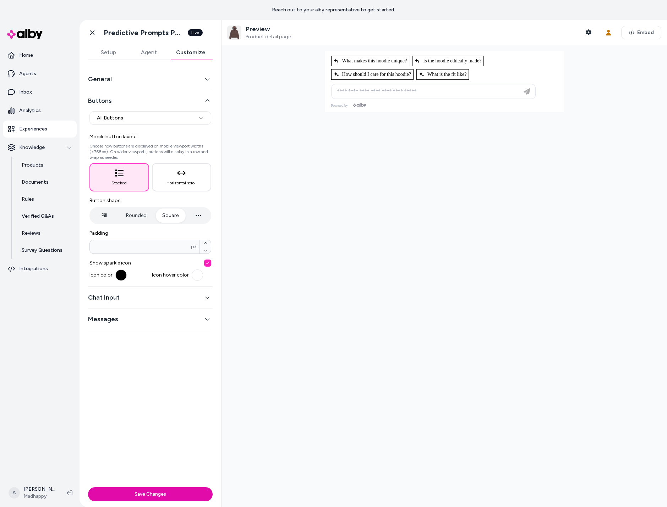
click at [203, 100] on button "Buttons" at bounding box center [150, 101] width 125 height 10
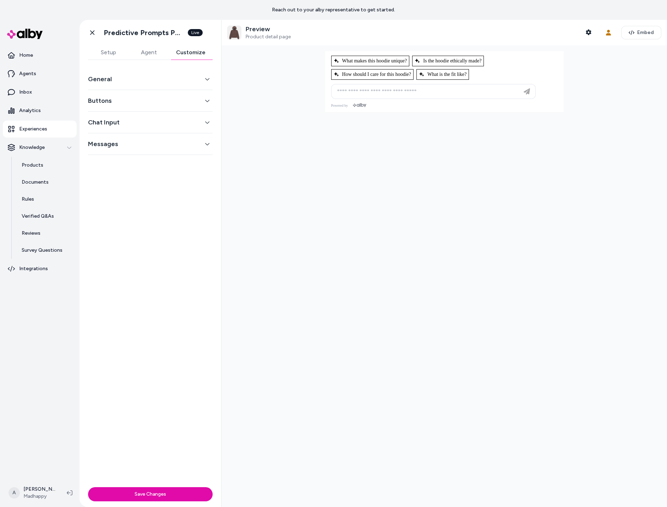
click at [202, 82] on button "General" at bounding box center [150, 79] width 125 height 10
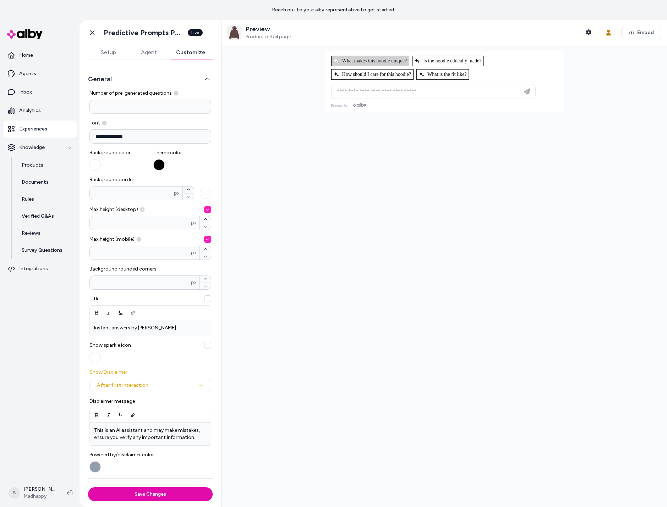
click at [365, 62] on span "What makes this hoodie unique?" at bounding box center [369, 61] width 73 height 6
type input "**********"
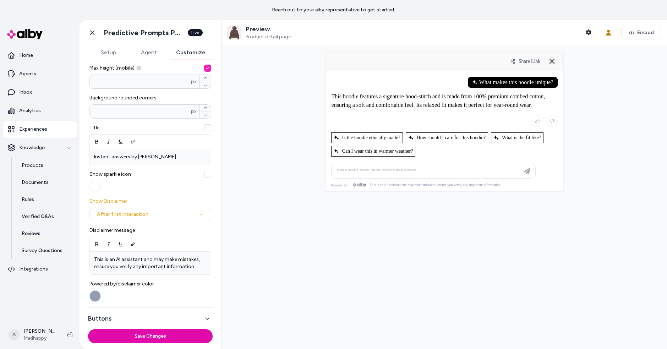
scroll to position [171, 0]
click at [171, 161] on div "Instant answers by Madhappy" at bounding box center [150, 157] width 121 height 16
click at [171, 160] on div "Instant answers by Madhappy" at bounding box center [150, 157] width 121 height 16
click at [205, 129] on button "button" at bounding box center [207, 128] width 7 height 7
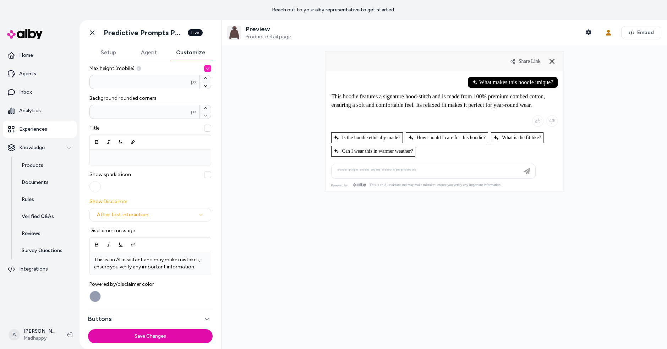
click at [208, 173] on button "button" at bounding box center [207, 174] width 7 height 7
click at [208, 174] on button "button" at bounding box center [207, 174] width 7 height 7
click at [131, 340] on button "Save Changes" at bounding box center [150, 336] width 125 height 14
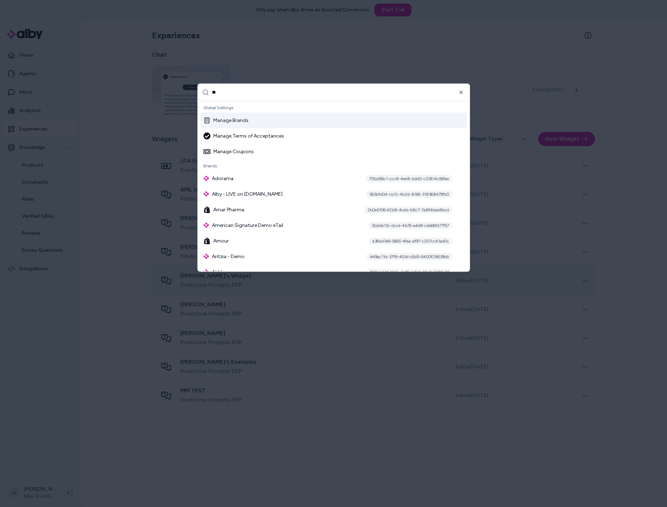
type input "***"
